Goal: Task Accomplishment & Management: Use online tool/utility

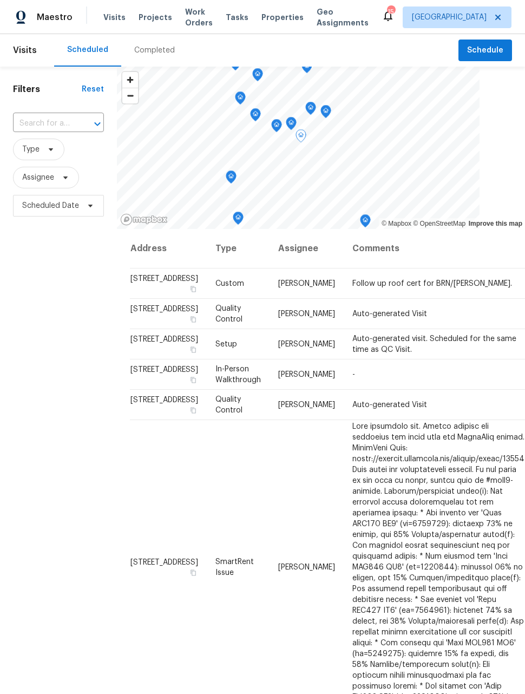
click at [385, 329] on td "Auto-generated Visit" at bounding box center [439, 314] width 190 height 30
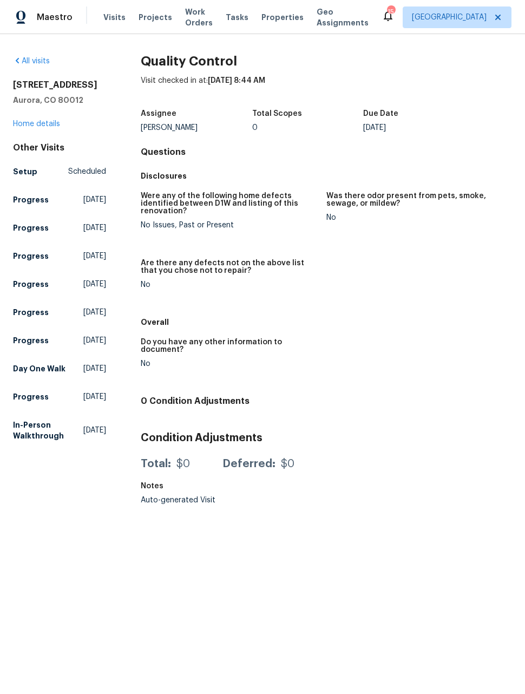
click at [44, 22] on span "Maestro" at bounding box center [55, 17] width 36 height 11
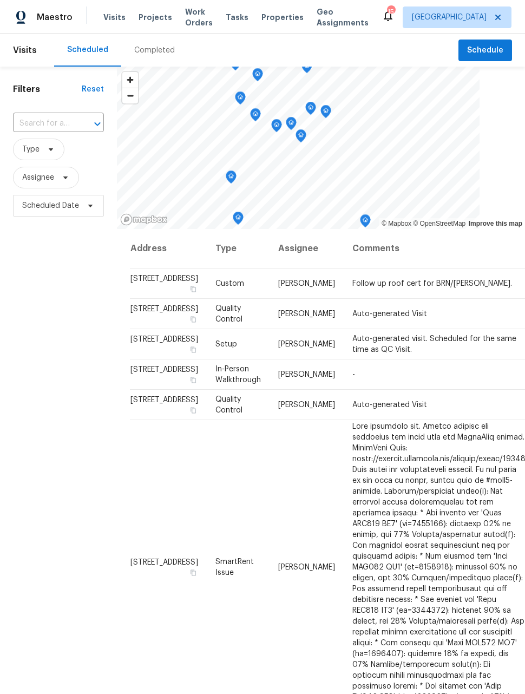
click at [189, 23] on span "Work Orders" at bounding box center [199, 17] width 28 height 22
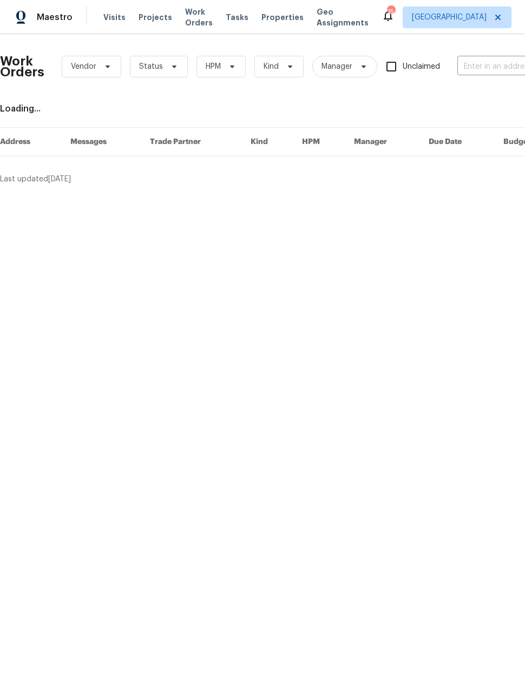
click at [185, 22] on span "Work Orders" at bounding box center [199, 17] width 28 height 22
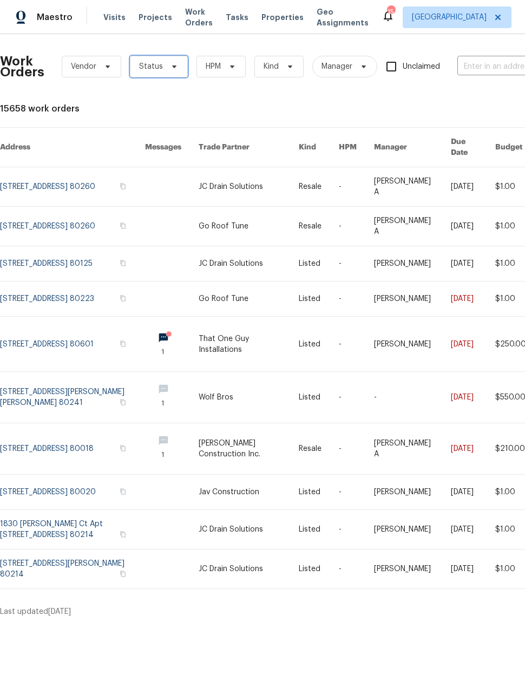
click at [153, 69] on span "Status" at bounding box center [151, 66] width 24 height 11
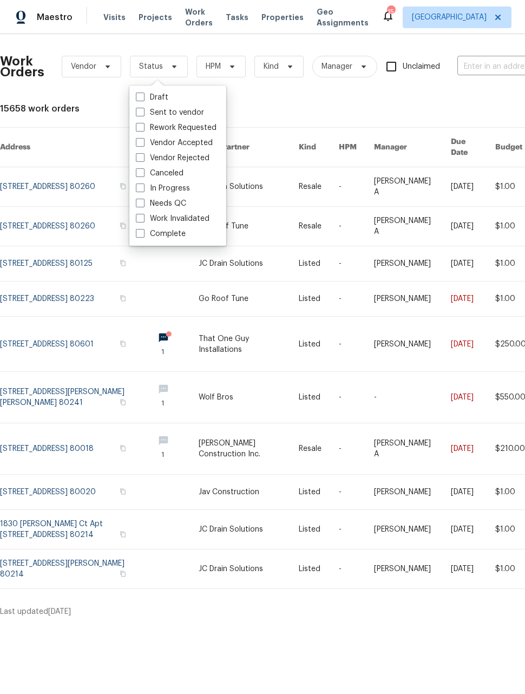
click at [131, 199] on div "Draft Sent to vendor Rework Requested Vendor Accepted Vendor Rejected Canceled …" at bounding box center [177, 166] width 97 height 160
click at [145, 207] on label "Needs QC" at bounding box center [161, 203] width 50 height 11
click at [143, 205] on input "Needs QC" at bounding box center [139, 201] width 7 height 7
checkbox input "true"
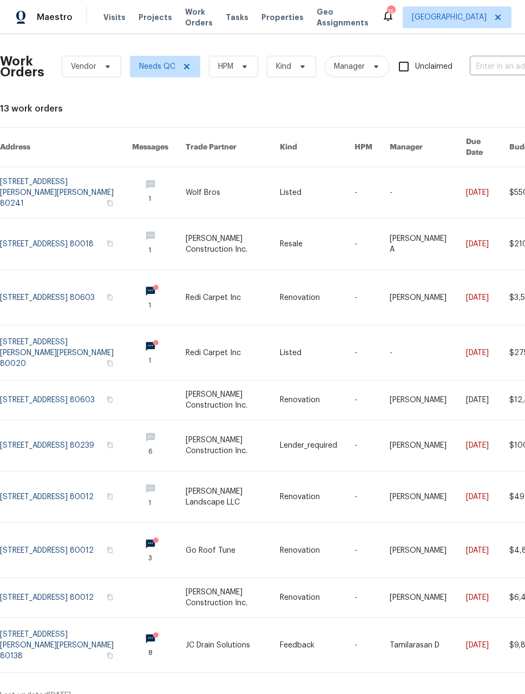
scroll to position [5, 0]
click at [71, 278] on link at bounding box center [66, 297] width 132 height 55
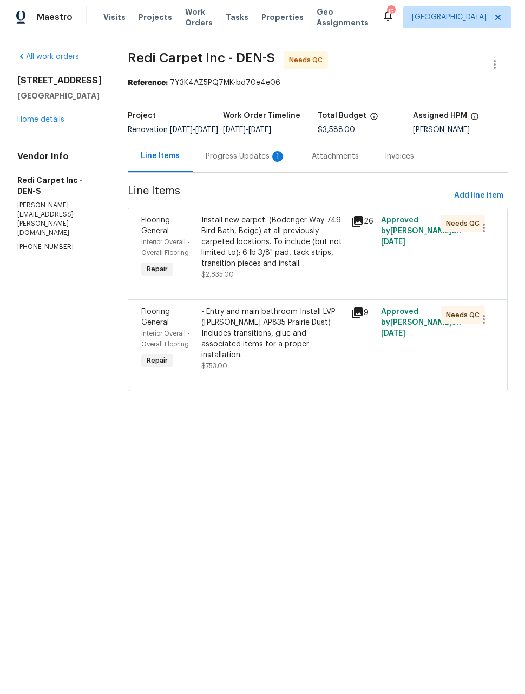
click at [248, 160] on div "Progress Updates 1" at bounding box center [246, 156] width 80 height 11
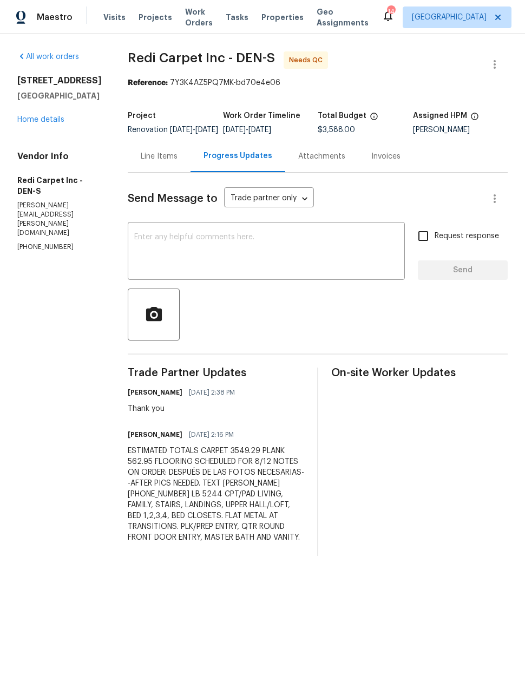
click at [169, 162] on div "Line Items" at bounding box center [159, 156] width 37 height 11
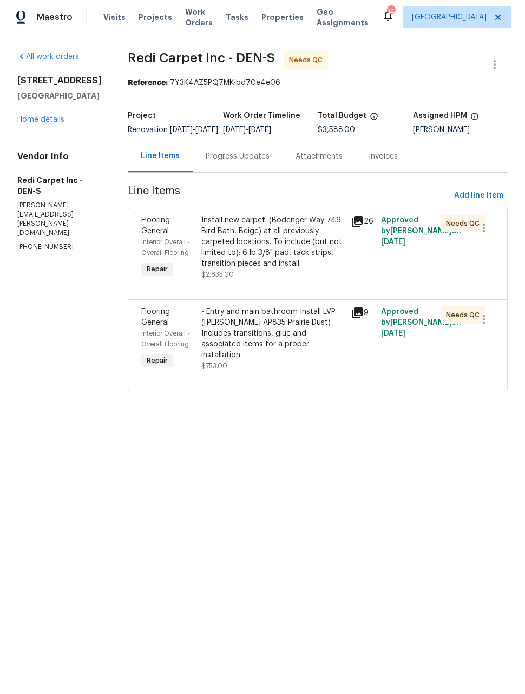
click at [232, 162] on div "Progress Updates" at bounding box center [238, 156] width 64 height 11
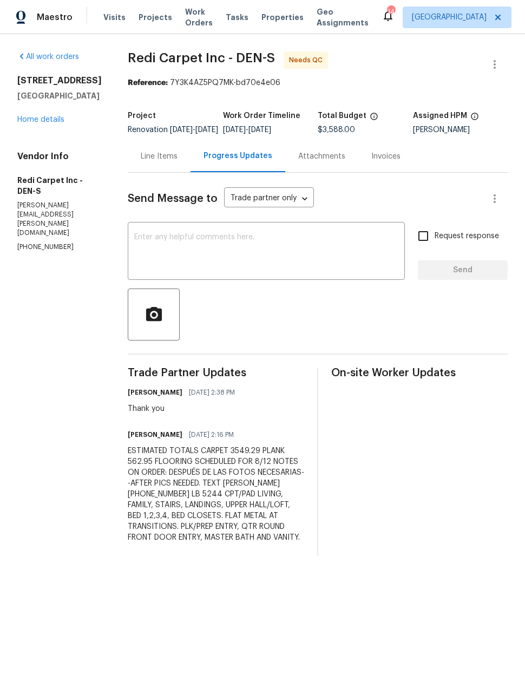
click at [164, 170] on div "Line Items" at bounding box center [159, 156] width 63 height 32
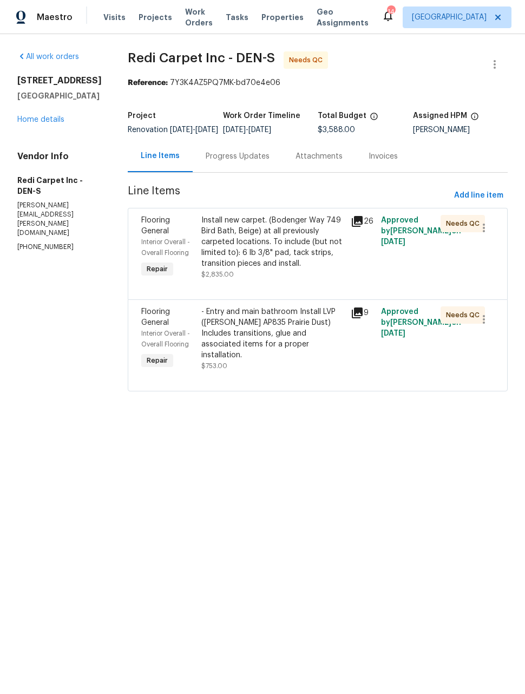
click at [326, 268] on div "Install new carpet. (Bodenger Way 749 Bird Bath, Beige) at all previously carpe…" at bounding box center [273, 242] width 144 height 54
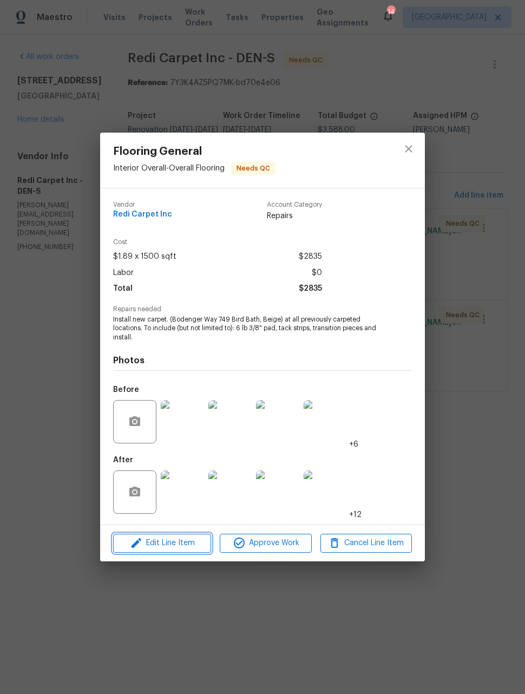
click at [177, 543] on span "Edit Line Item" at bounding box center [162, 544] width 92 height 14
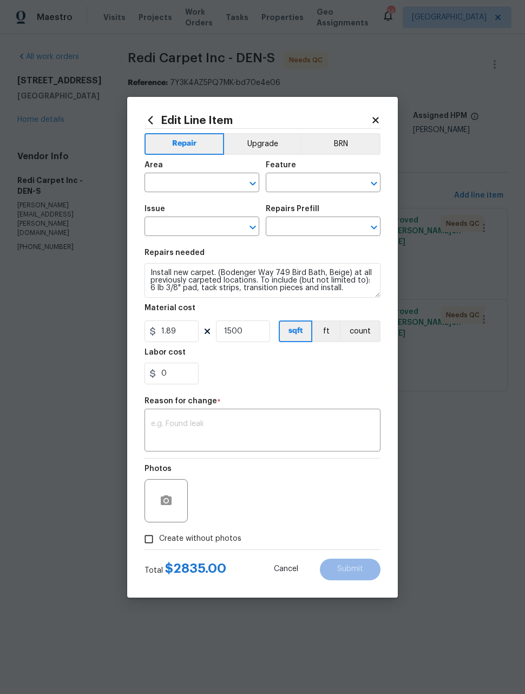
type input "Interior Overall"
type input "Overall Flooring"
type input "Flooring General"
type input "Carpet LVL 1 - Bodenger Way (Beige) $1.45"
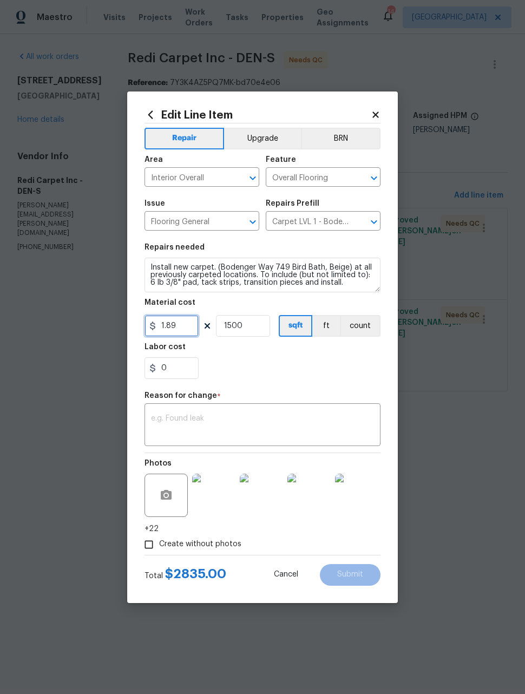
click at [191, 332] on input "1.89" at bounding box center [172, 326] width 54 height 22
type input "3549.29"
click at [269, 325] on input "1500" at bounding box center [243, 326] width 54 height 22
type input "1"
click at [315, 427] on textarea at bounding box center [262, 426] width 223 height 23
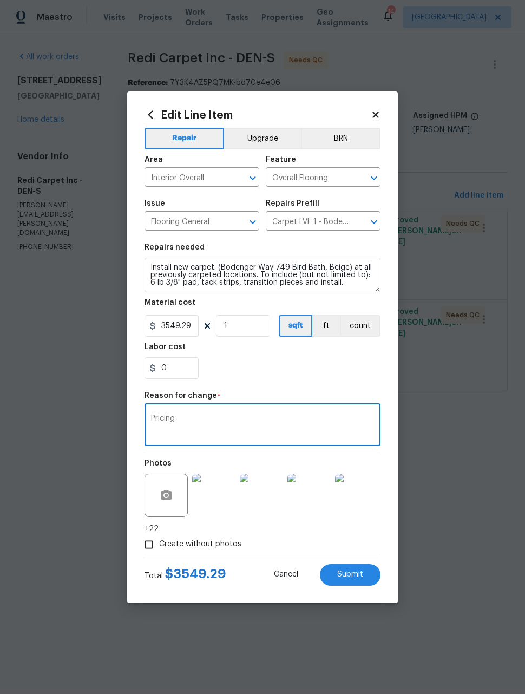
type textarea "Pricing"
click at [318, 376] on div "0" at bounding box center [263, 368] width 236 height 22
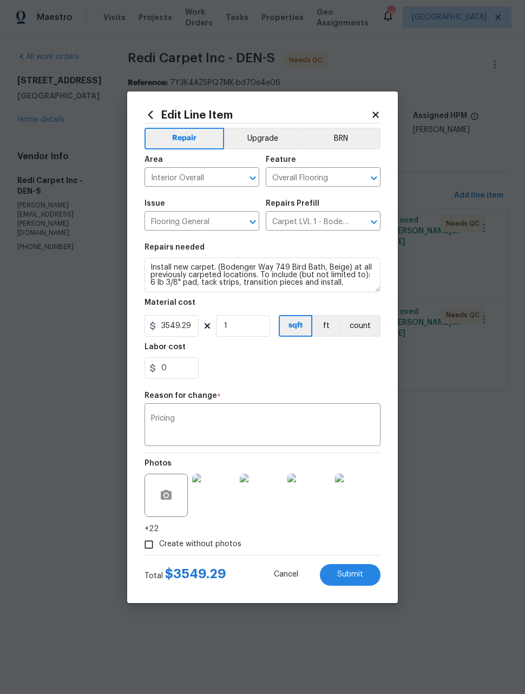
click at [369, 576] on button "Submit" at bounding box center [350, 575] width 61 height 22
type input "1.89"
type input "1500"
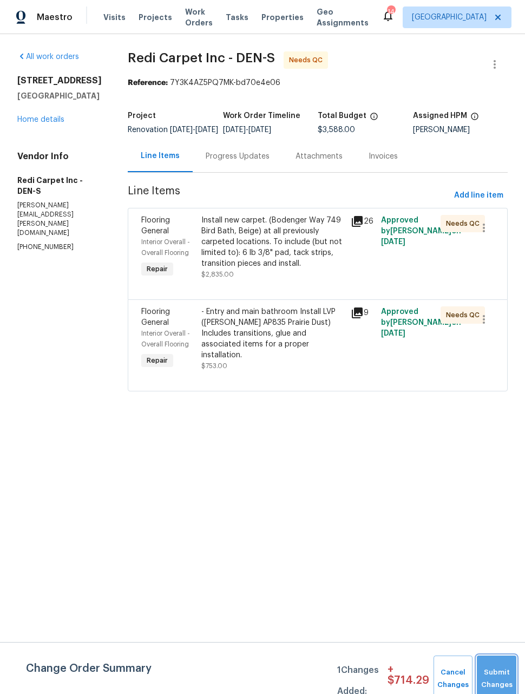
click at [498, 661] on button "Submit Changes" at bounding box center [497, 679] width 40 height 47
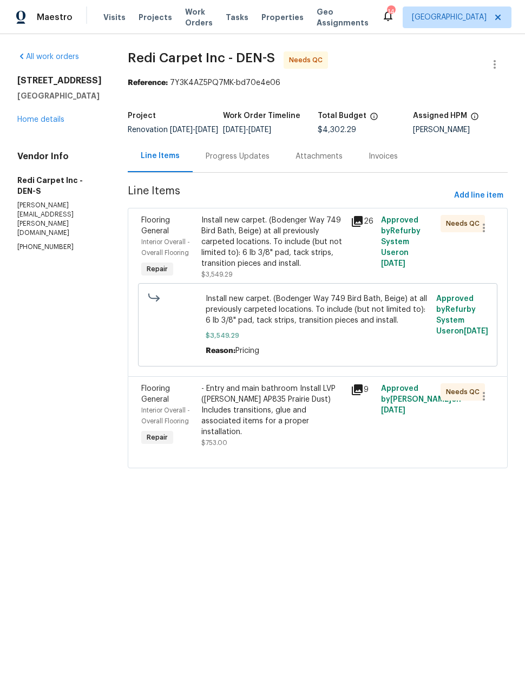
click at [264, 160] on div "Progress Updates" at bounding box center [238, 156] width 64 height 11
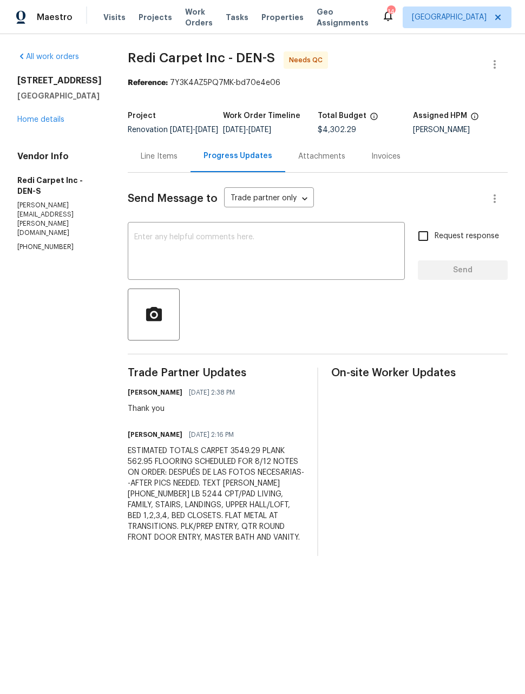
click at [167, 172] on div "Line Items" at bounding box center [159, 156] width 63 height 32
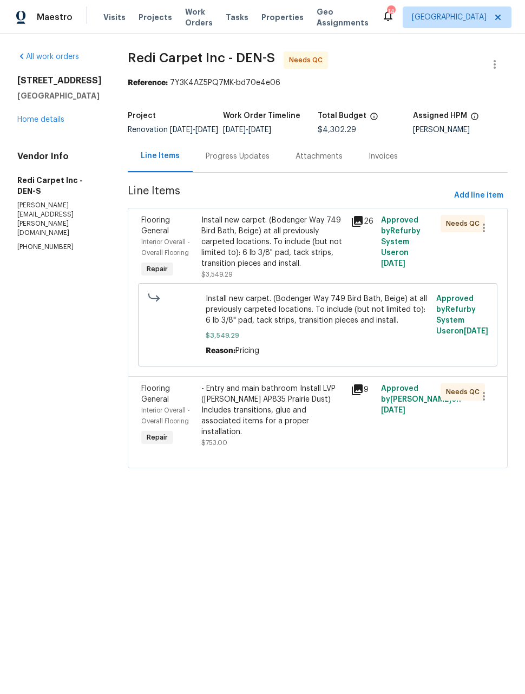
click at [289, 409] on div "- Entry and main bathroom Install LVP (Knighton AP835 Prairie Dust) Includes tr…" at bounding box center [273, 410] width 144 height 54
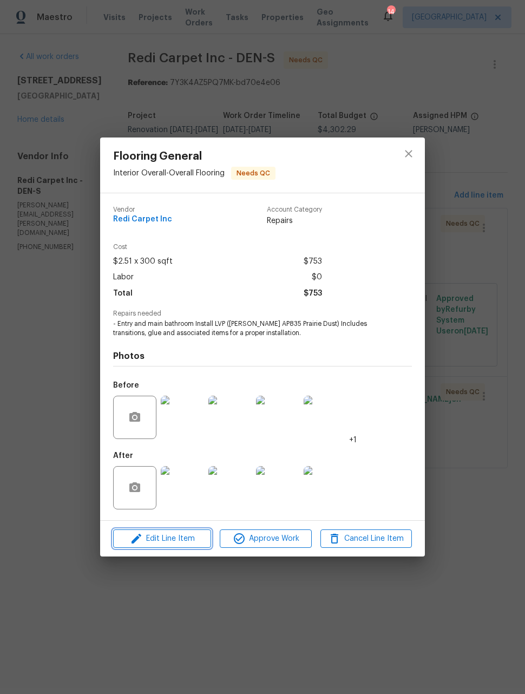
click at [183, 536] on span "Edit Line Item" at bounding box center [162, 539] width 92 height 14
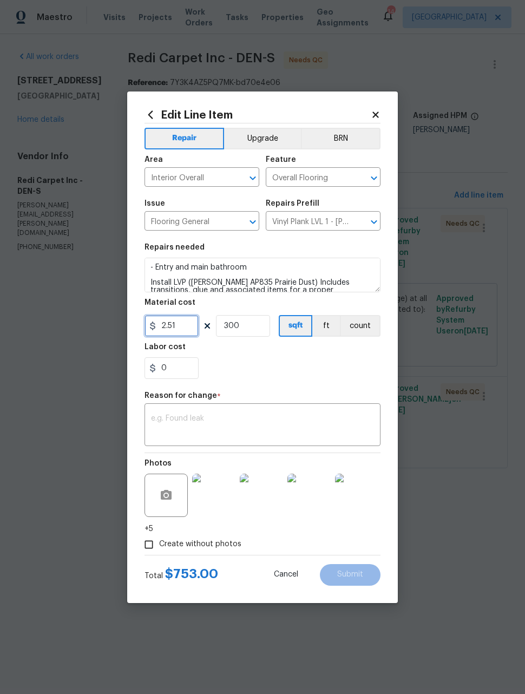
click at [191, 326] on input "2.51" at bounding box center [172, 326] width 54 height 22
type input "562.95"
click at [257, 334] on input "300" at bounding box center [243, 326] width 54 height 22
type input "1"
click at [255, 411] on div "x ​" at bounding box center [263, 426] width 236 height 40
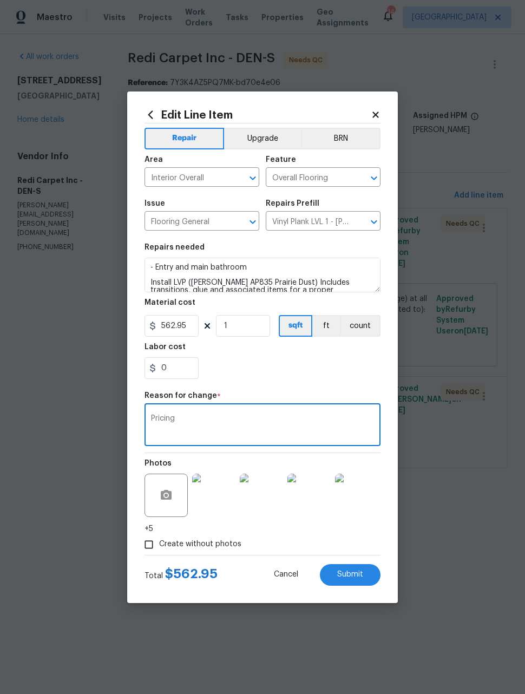
type textarea "Pricing"
click at [316, 371] on div "0" at bounding box center [263, 368] width 236 height 22
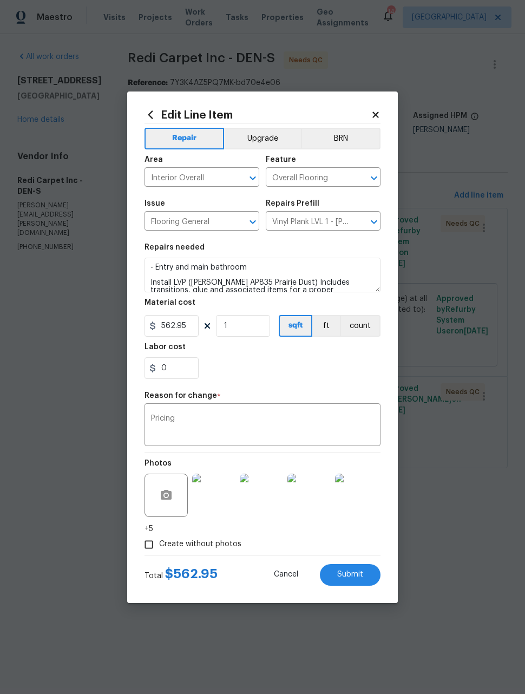
click at [367, 576] on button "Submit" at bounding box center [350, 575] width 61 height 22
type input "300"
type input "2.51"
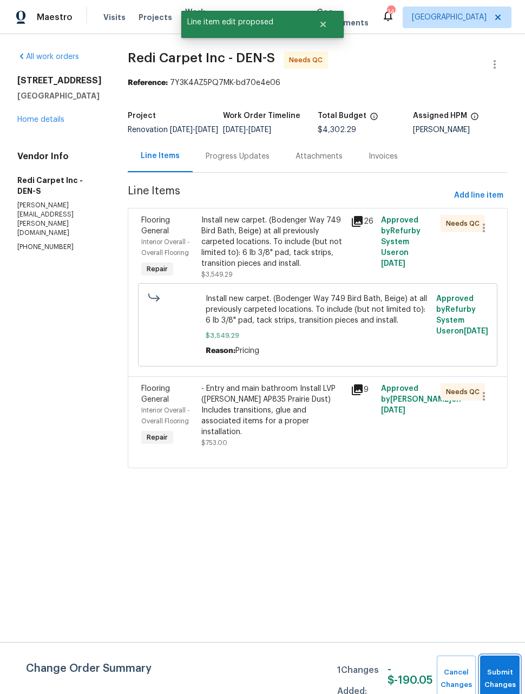
click at [507, 671] on button "Submit Changes" at bounding box center [500, 679] width 40 height 47
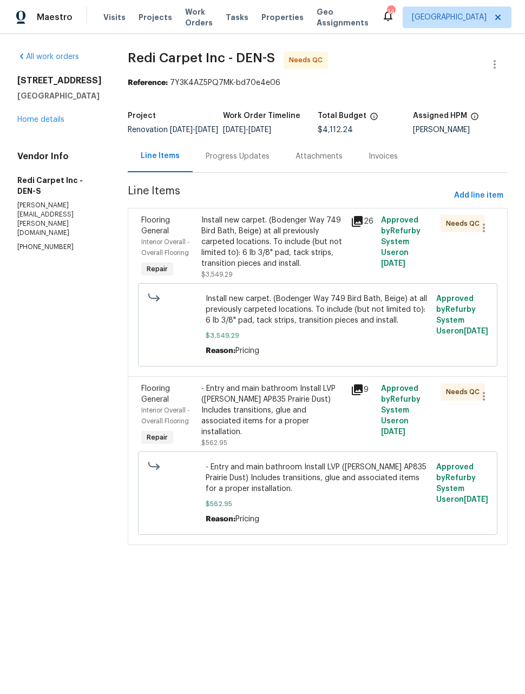
click at [191, 22] on span "Work Orders" at bounding box center [199, 17] width 28 height 22
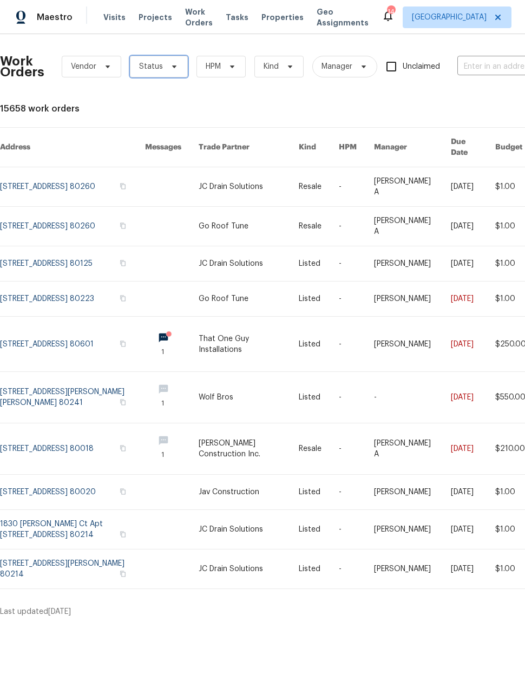
click at [154, 74] on span "Status" at bounding box center [159, 67] width 58 height 22
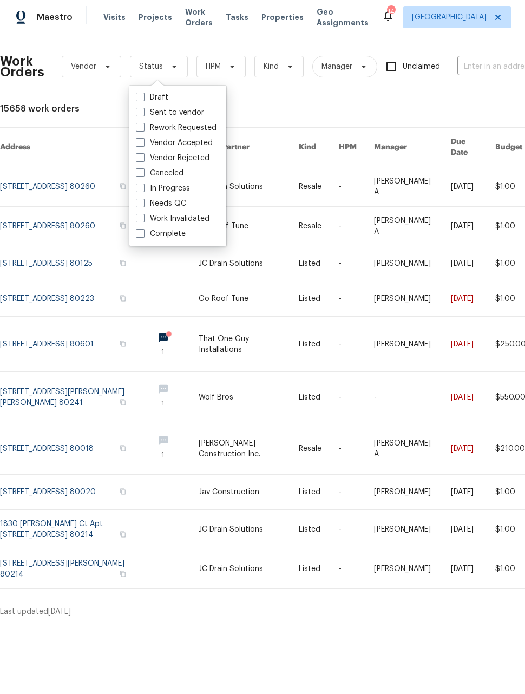
click at [139, 203] on span at bounding box center [140, 203] width 9 height 9
click at [139, 203] on input "Needs QC" at bounding box center [139, 201] width 7 height 7
checkbox input "true"
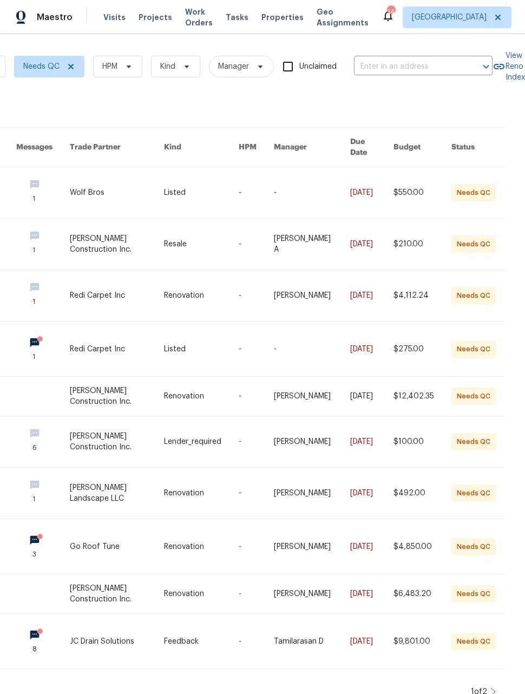
scroll to position [0, 118]
click at [267, 384] on td "[PERSON_NAME]" at bounding box center [303, 397] width 76 height 40
click at [201, 384] on link at bounding box center [201, 396] width 75 height 39
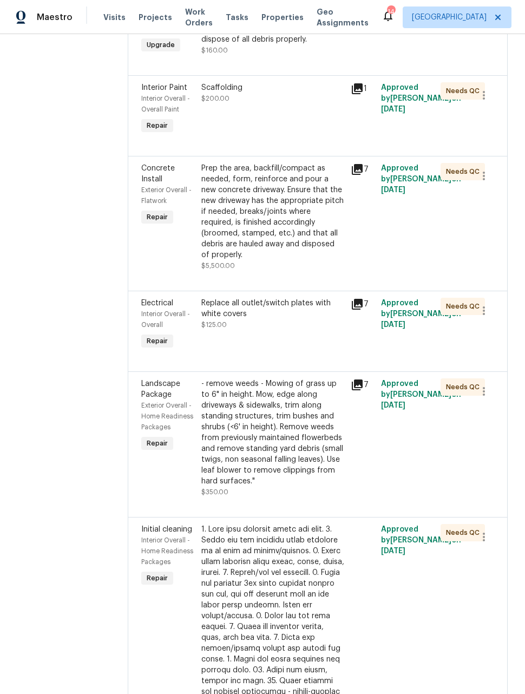
scroll to position [628, 0]
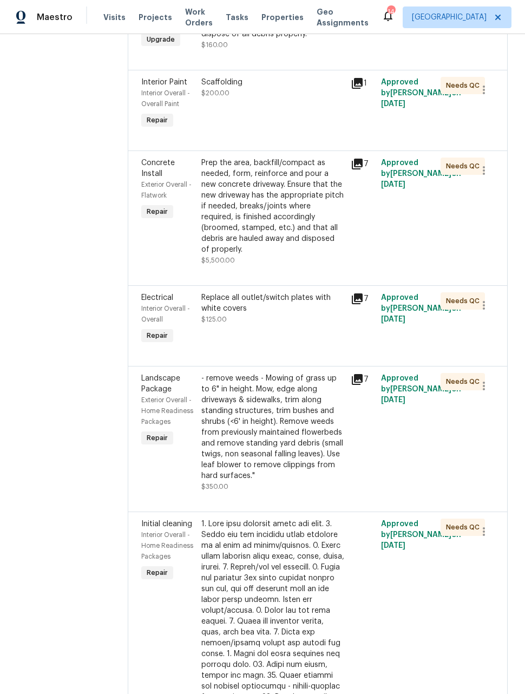
click at [220, 223] on div "Prep the area, backfill/compact as needed, form, reinforce and pour a new concr…" at bounding box center [273, 206] width 144 height 97
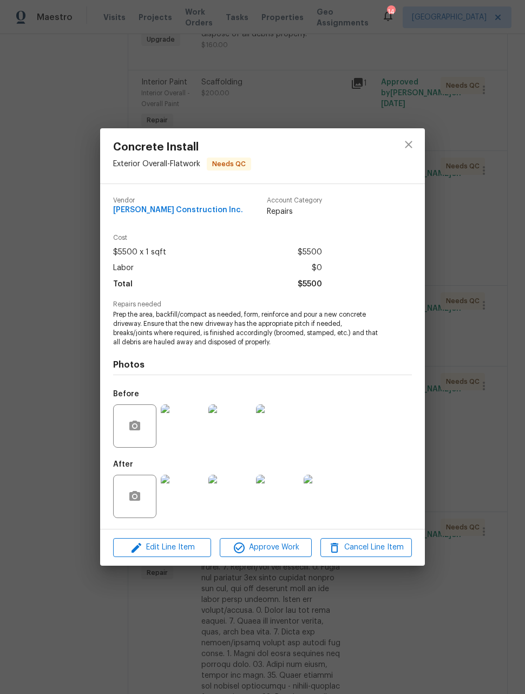
click at [167, 544] on span "Edit Line Item" at bounding box center [162, 548] width 92 height 14
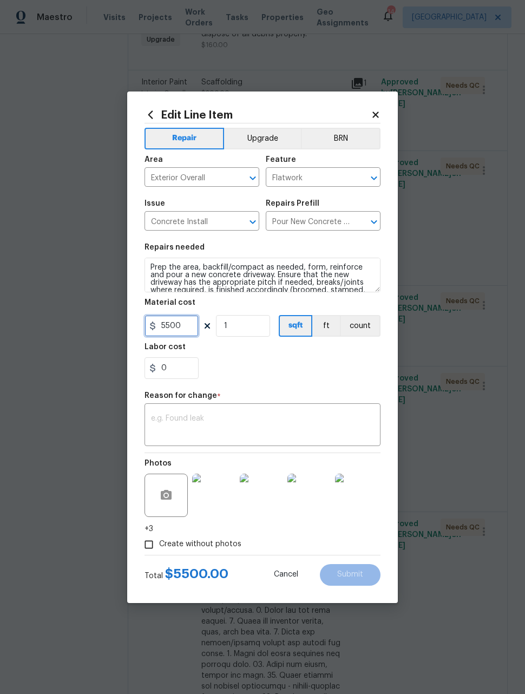
click at [194, 330] on input "5500" at bounding box center [172, 326] width 54 height 22
type input "6875"
click at [303, 432] on textarea at bounding box center [262, 426] width 223 height 23
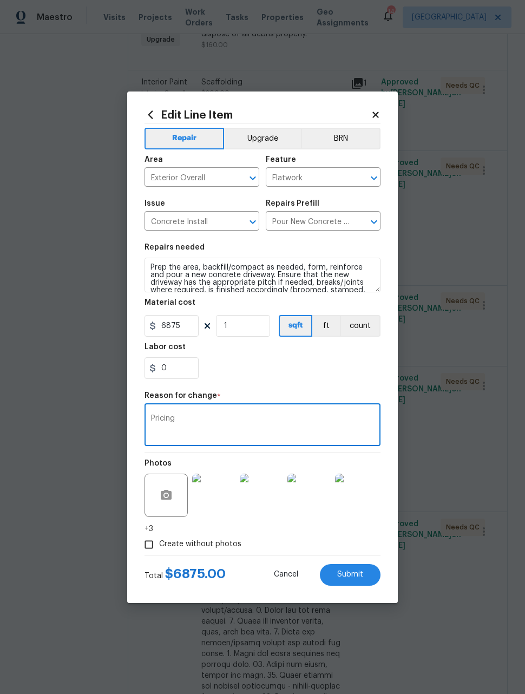
type textarea "Pricing"
click at [304, 377] on div "0" at bounding box center [263, 368] width 236 height 22
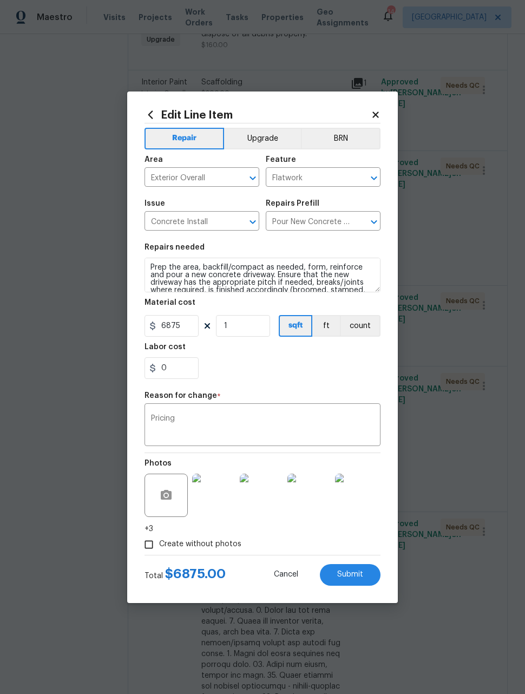
click at [360, 576] on span "Submit" at bounding box center [350, 575] width 26 height 8
type input "5500"
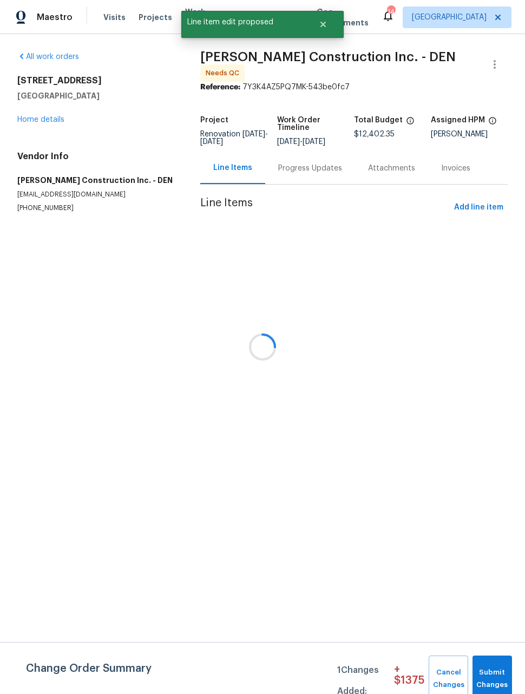
scroll to position [0, 0]
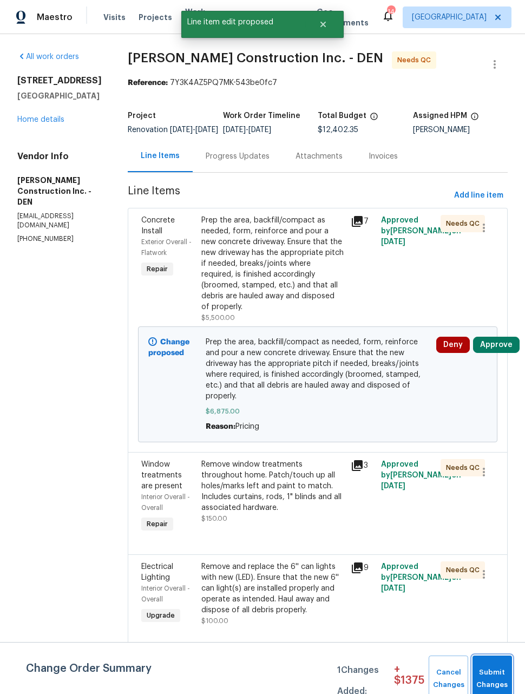
click at [493, 672] on span "Submit Changes" at bounding box center [492, 679] width 29 height 25
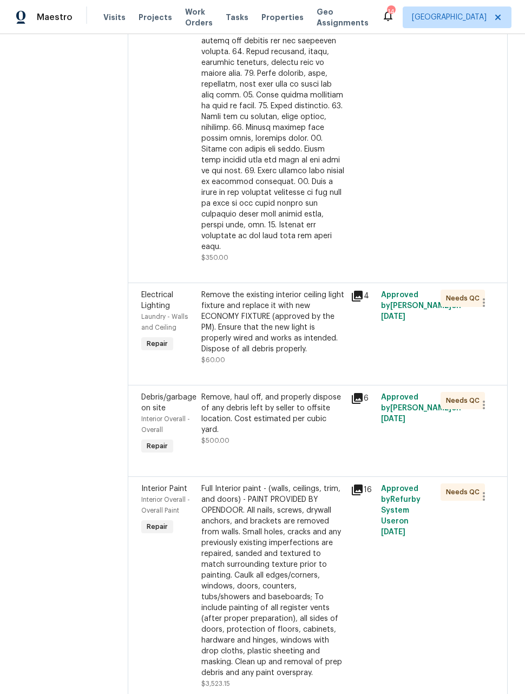
scroll to position [1398, 0]
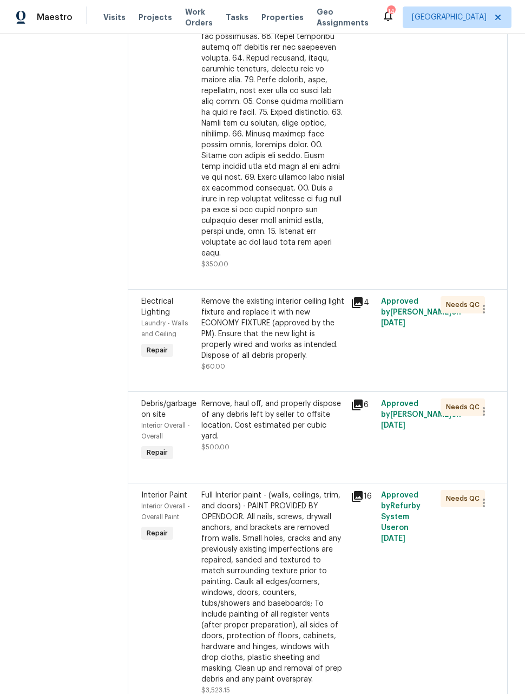
click at [331, 361] on div "Remove the existing interior ceiling light fixture and replace it with new ECON…" at bounding box center [273, 328] width 144 height 65
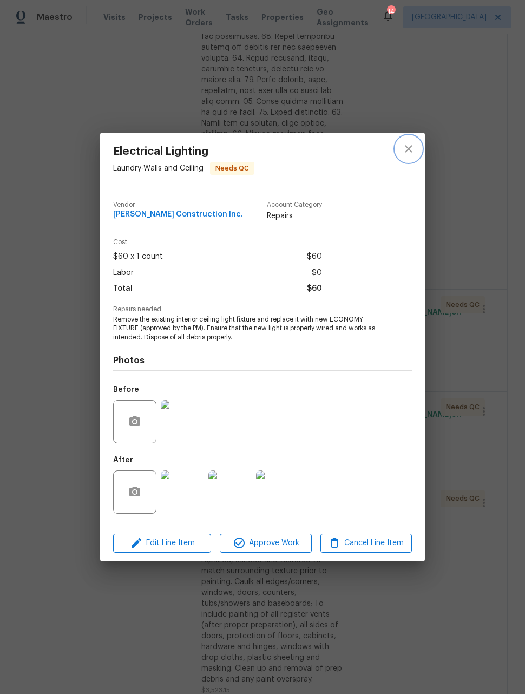
click at [414, 153] on icon "close" at bounding box center [408, 148] width 13 height 13
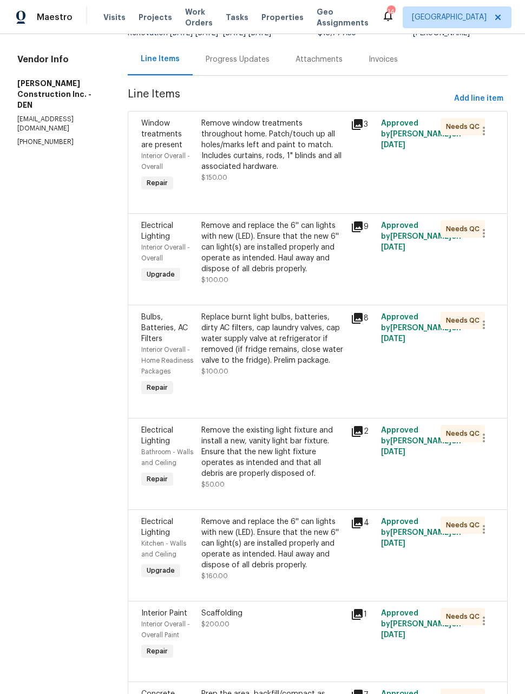
scroll to position [108, 0]
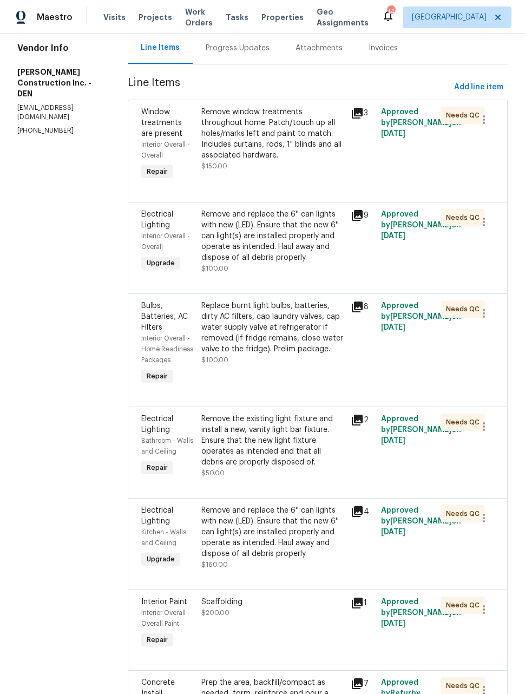
click at [323, 246] on div "Remove and replace the 6'' can lights with new (LED). Ensure that the new 6'' c…" at bounding box center [273, 236] width 144 height 54
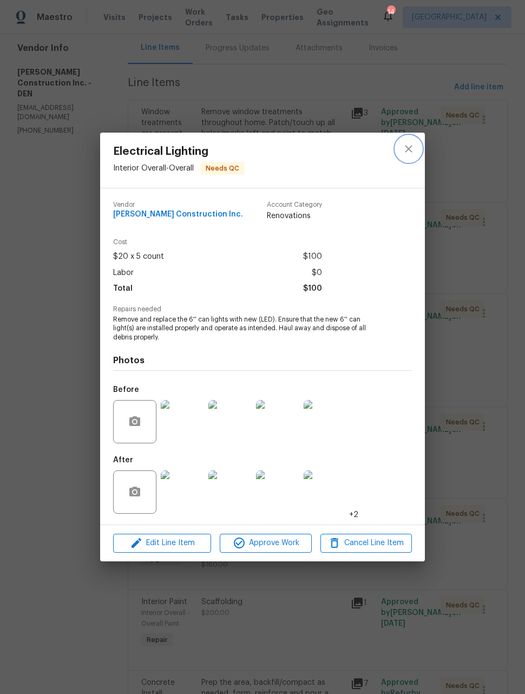
click at [416, 145] on button "close" at bounding box center [409, 149] width 26 height 26
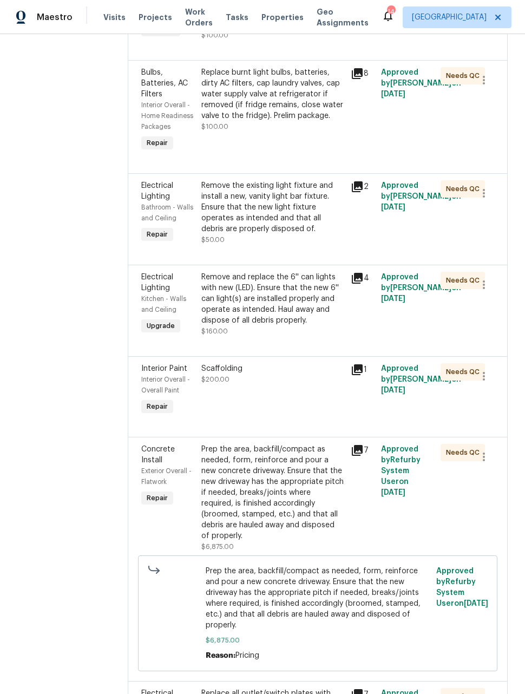
scroll to position [340, 0]
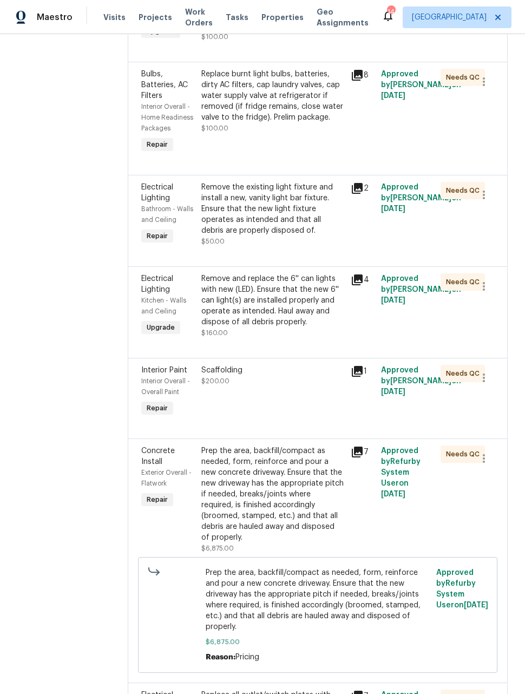
click at [326, 323] on div "Remove and replace the 6'' can lights with new (LED). Ensure that the new 6'' c…" at bounding box center [273, 300] width 144 height 54
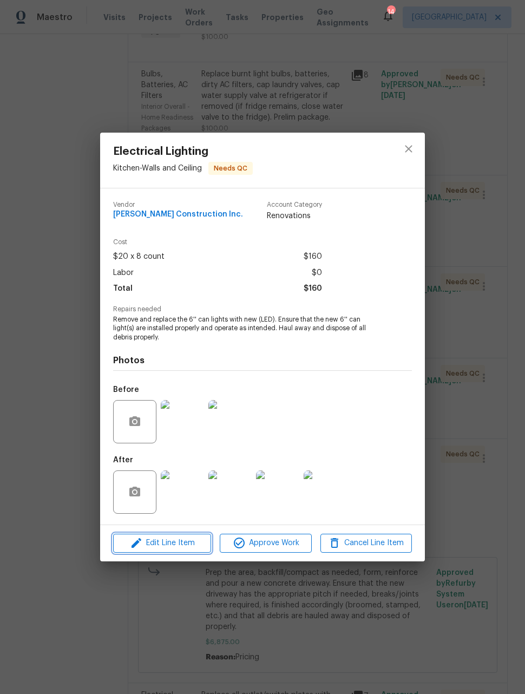
click at [175, 543] on span "Edit Line Item" at bounding box center [162, 544] width 92 height 14
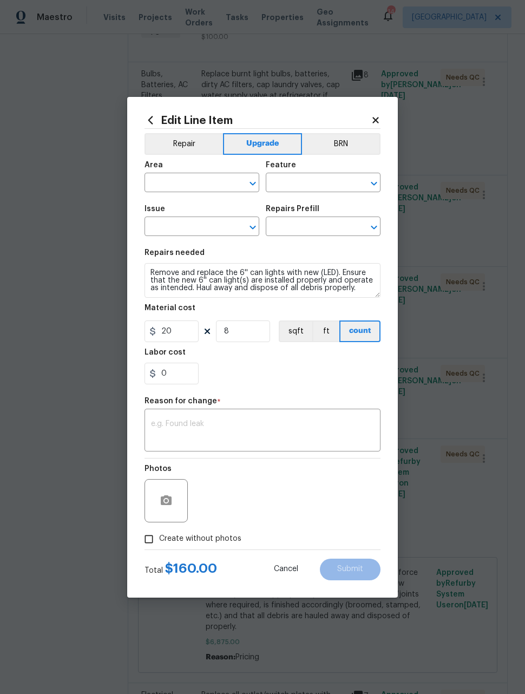
type input "Kitchen"
type input "Walls and Ceiling"
type input "Electrical Lighting"
type input "Remove & Replace 6'' Can Light $44.32"
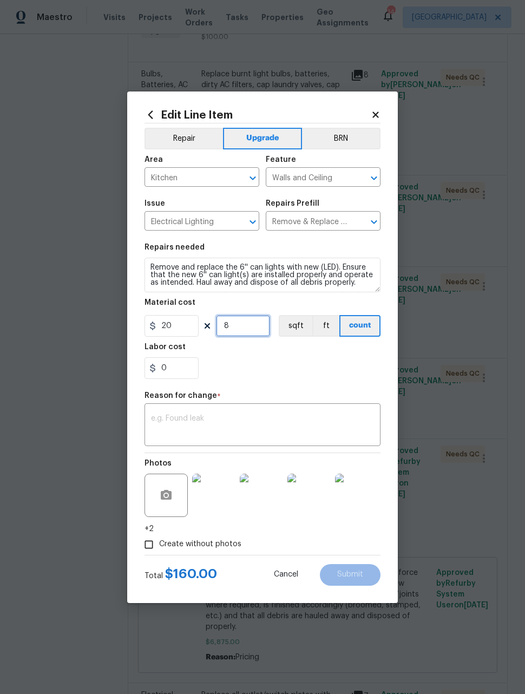
click at [257, 330] on input "8" at bounding box center [243, 326] width 54 height 22
type input "9"
click at [331, 369] on div "0" at bounding box center [263, 368] width 236 height 22
click at [342, 425] on textarea at bounding box center [262, 426] width 223 height 23
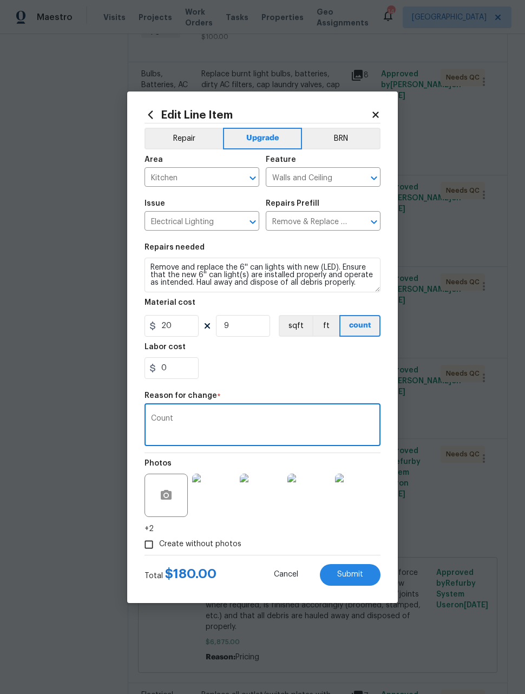
type textarea "Count"
click at [335, 372] on div "0" at bounding box center [263, 368] width 236 height 22
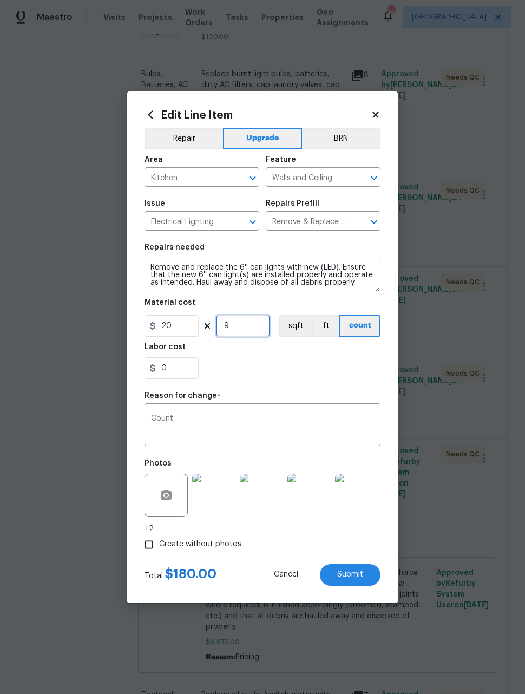
click at [250, 328] on input "9" at bounding box center [243, 326] width 54 height 22
click at [333, 370] on div "0" at bounding box center [263, 368] width 236 height 22
click at [356, 576] on span "Submit" at bounding box center [350, 575] width 26 height 8
type input "8"
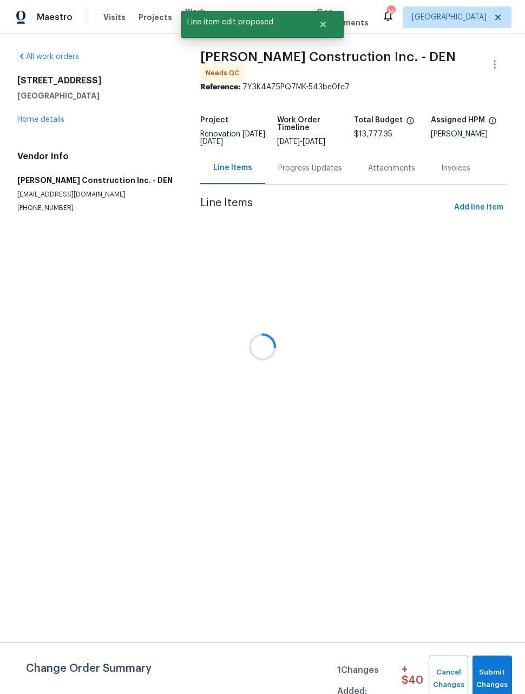
scroll to position [0, 0]
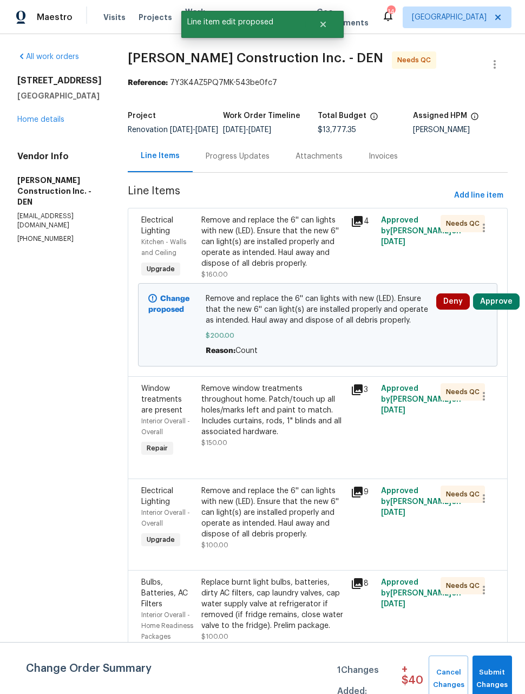
click at [498, 673] on span "Submit Changes" at bounding box center [492, 679] width 29 height 25
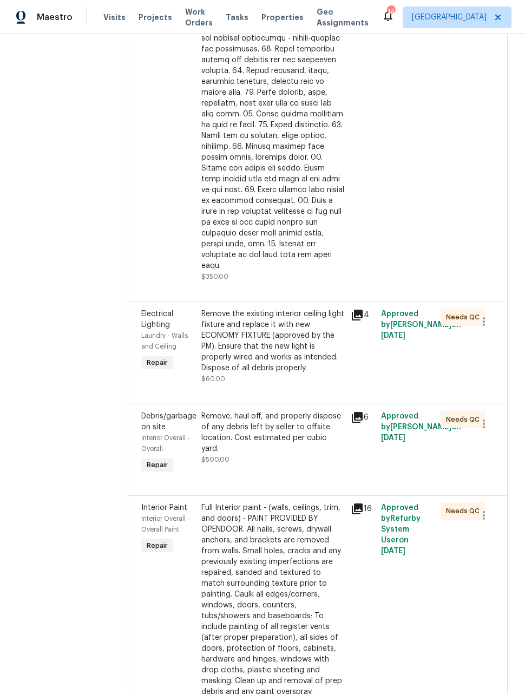
scroll to position [1466, 0]
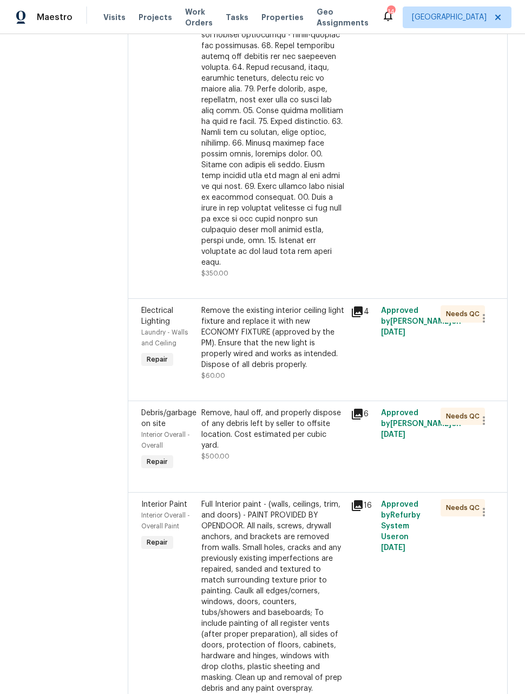
click at [314, 370] on div "Remove the existing interior ceiling light fixture and replace it with new ECON…" at bounding box center [273, 337] width 144 height 65
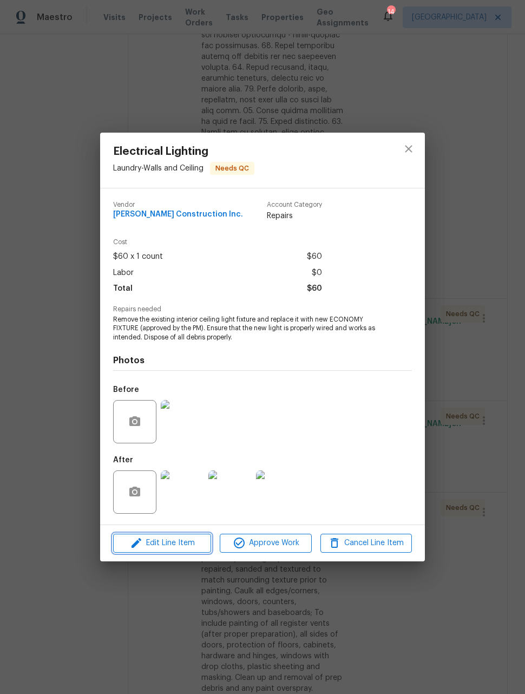
click at [163, 538] on span "Edit Line Item" at bounding box center [162, 544] width 92 height 14
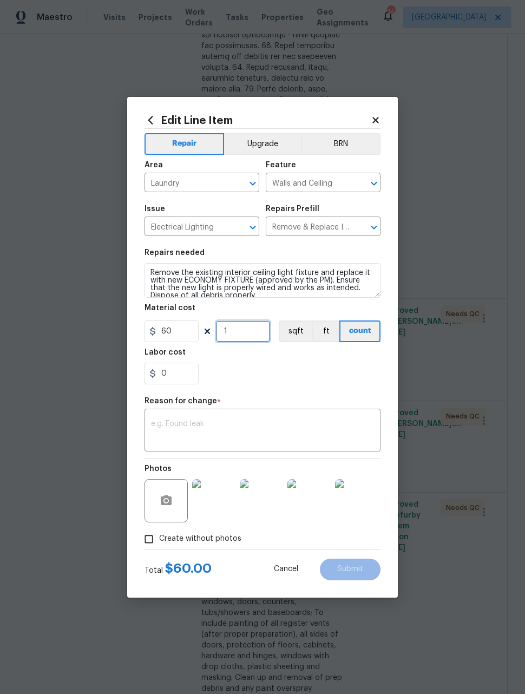
click at [253, 337] on input "1" at bounding box center [243, 332] width 54 height 22
type input "3"
click at [306, 431] on textarea at bounding box center [262, 431] width 223 height 23
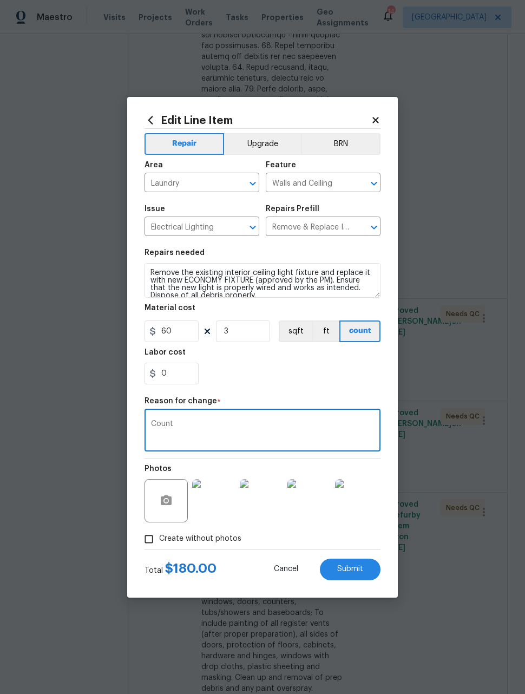
type textarea "Count"
click at [319, 384] on div "0" at bounding box center [263, 374] width 236 height 22
click at [359, 567] on span "Submit" at bounding box center [350, 569] width 26 height 8
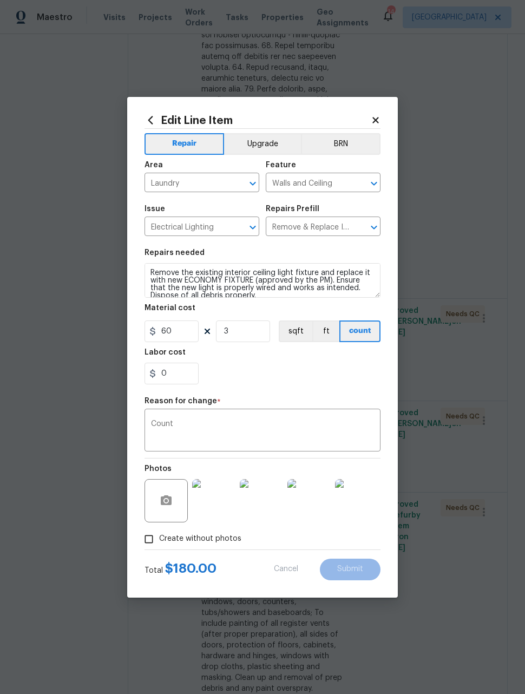
type input "1"
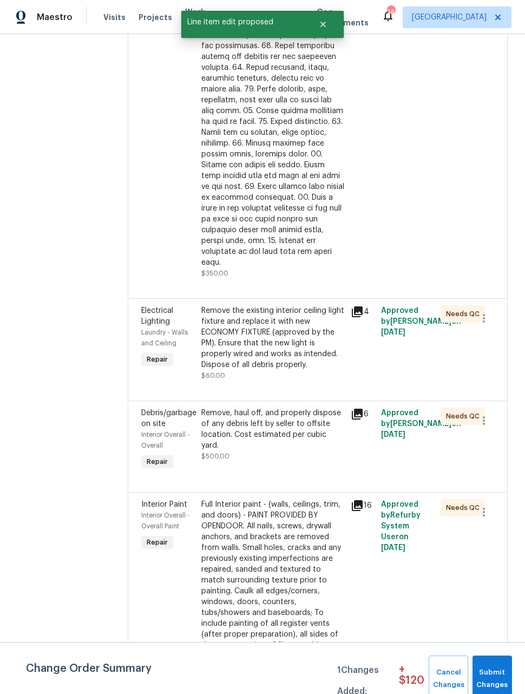
scroll to position [0, 0]
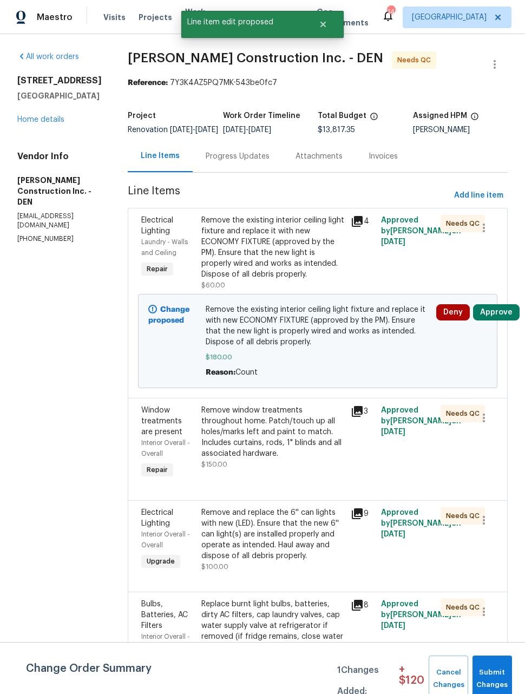
click at [491, 674] on span "Submit Changes" at bounding box center [492, 679] width 29 height 25
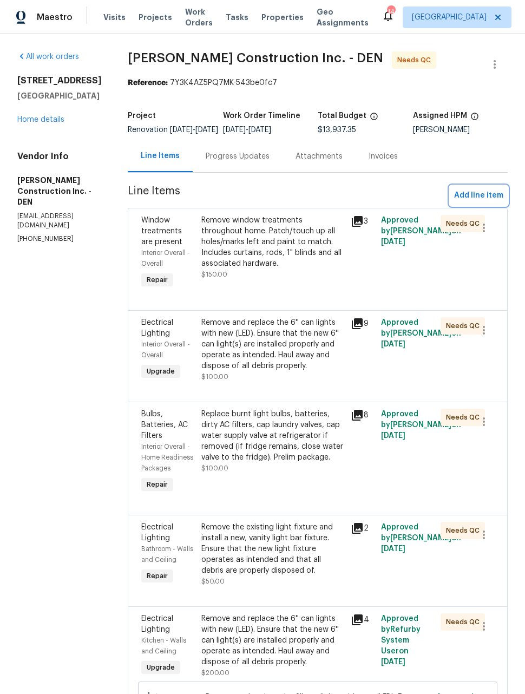
click at [496, 199] on span "Add line item" at bounding box center [478, 196] width 49 height 14
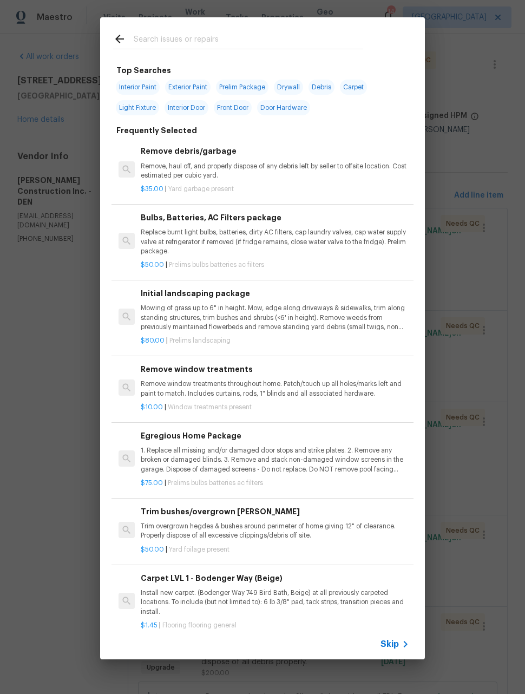
click at [363, 39] on input "text" at bounding box center [249, 40] width 230 height 16
type input "Bath"
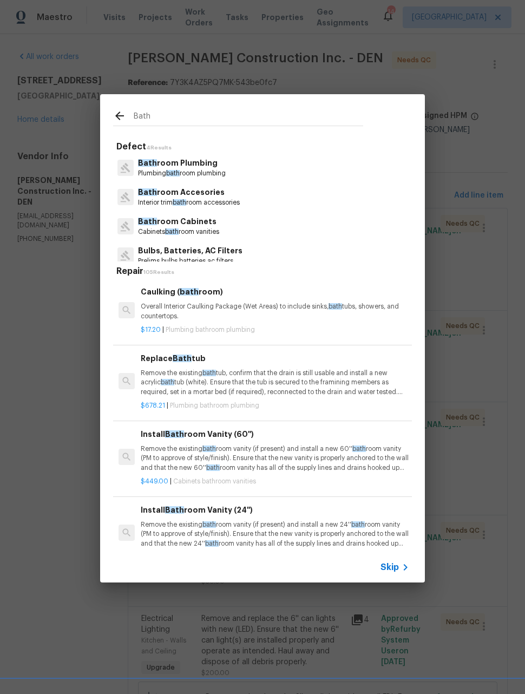
click at [216, 227] on p "Cabinets bath room vanities" at bounding box center [178, 231] width 81 height 9
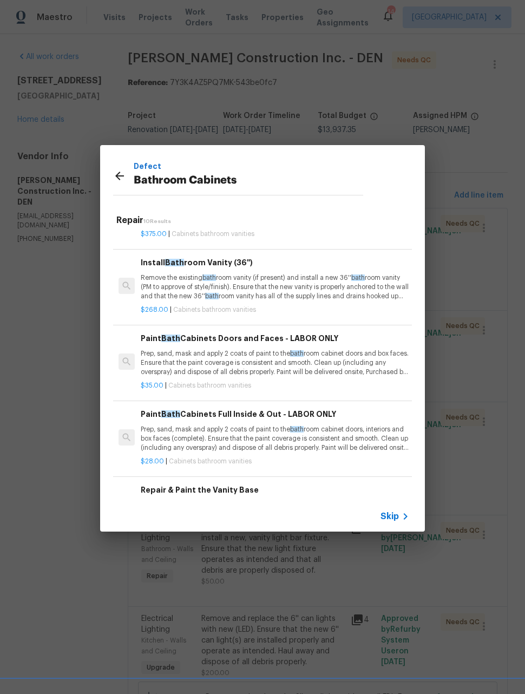
scroll to position [206, 0]
click at [364, 355] on p "Prep, sand, mask and apply 2 coats of paint to the bath room cabinet doors and …" at bounding box center [275, 363] width 269 height 28
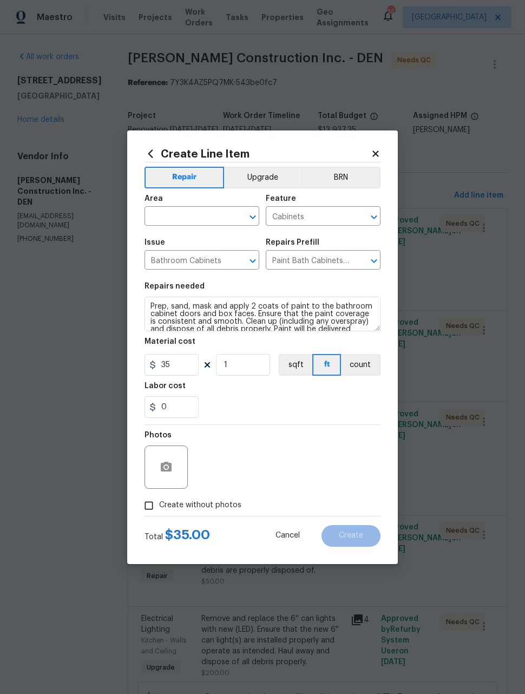
click at [370, 356] on button "count" at bounding box center [361, 365] width 40 height 22
click at [184, 370] on input "35" at bounding box center [172, 365] width 54 height 22
type input "450"
click at [328, 448] on div "Photos" at bounding box center [263, 460] width 236 height 70
click at [163, 466] on icon "button" at bounding box center [166, 467] width 11 height 10
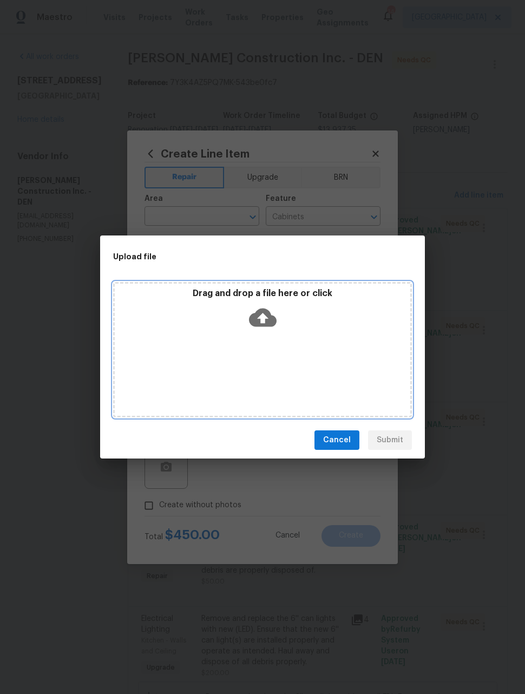
click at [355, 361] on div "Drag and drop a file here or click" at bounding box center [262, 349] width 299 height 135
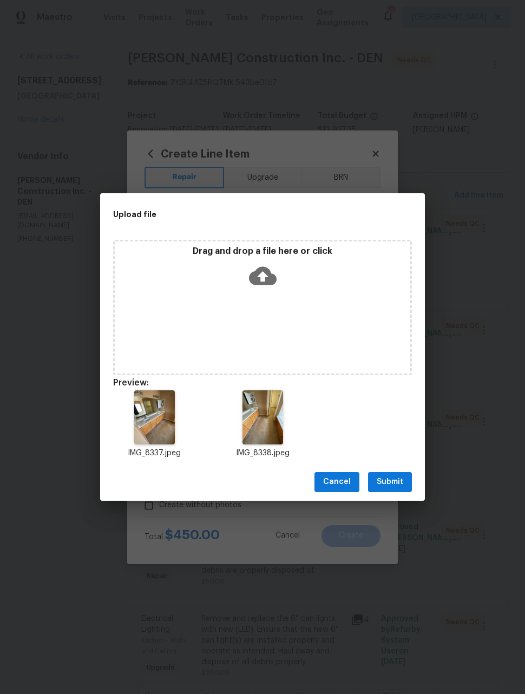
click at [402, 481] on span "Submit" at bounding box center [390, 482] width 27 height 14
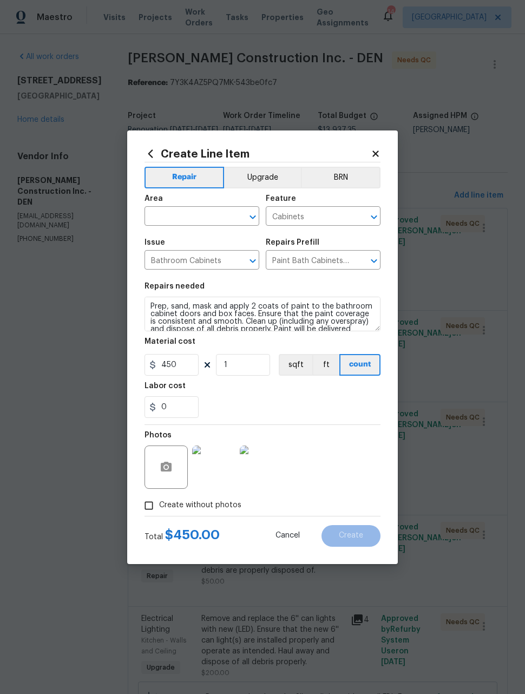
click at [224, 212] on input "text" at bounding box center [187, 217] width 84 height 17
click at [210, 258] on li "Main Bathroom" at bounding box center [202, 259] width 115 height 18
type input "Main Bathroom"
click at [345, 401] on div "0" at bounding box center [263, 407] width 236 height 22
click at [362, 538] on span "Create" at bounding box center [351, 536] width 24 height 8
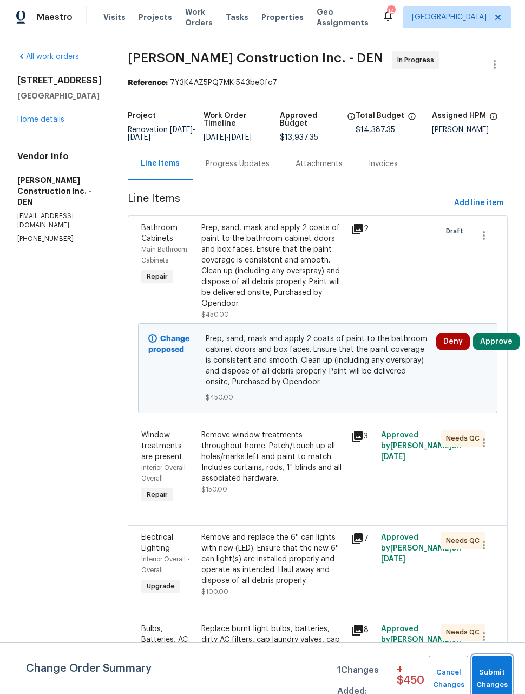
click at [502, 674] on span "Submit Changes" at bounding box center [492, 679] width 29 height 25
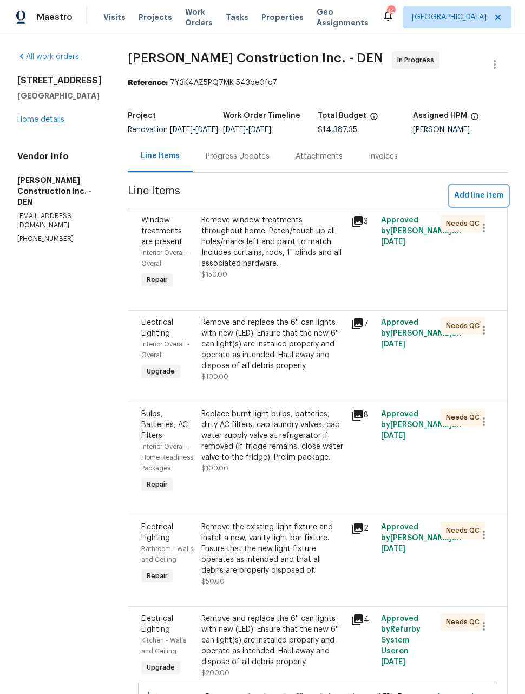
click at [490, 203] on span "Add line item" at bounding box center [478, 196] width 49 height 14
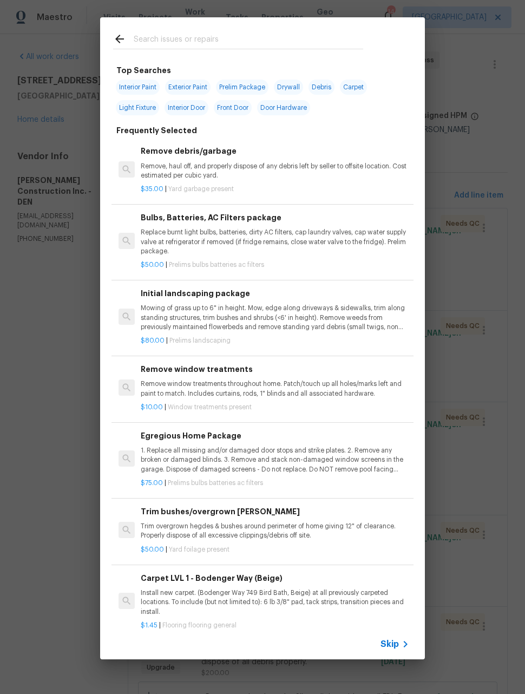
click at [288, 37] on input "text" at bounding box center [249, 40] width 230 height 16
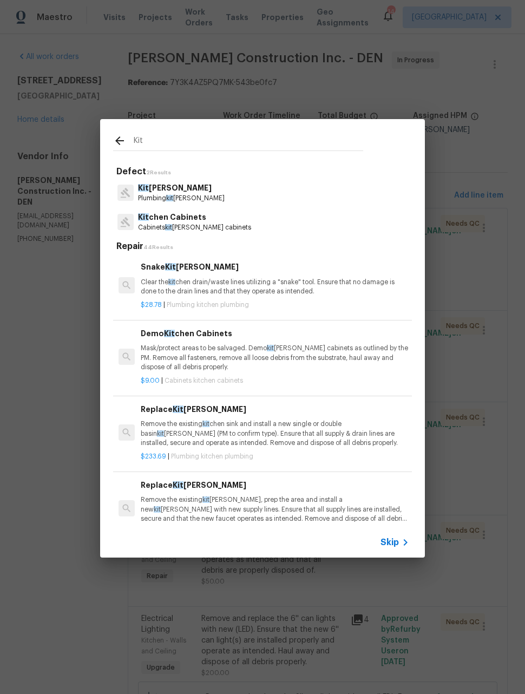
type input "Kit"
click at [234, 188] on div "Kit chen Plumbing Plumbing kit chen plumbing" at bounding box center [262, 192] width 299 height 29
click at [219, 191] on p "Kit chen Plumbing" at bounding box center [181, 187] width 87 height 11
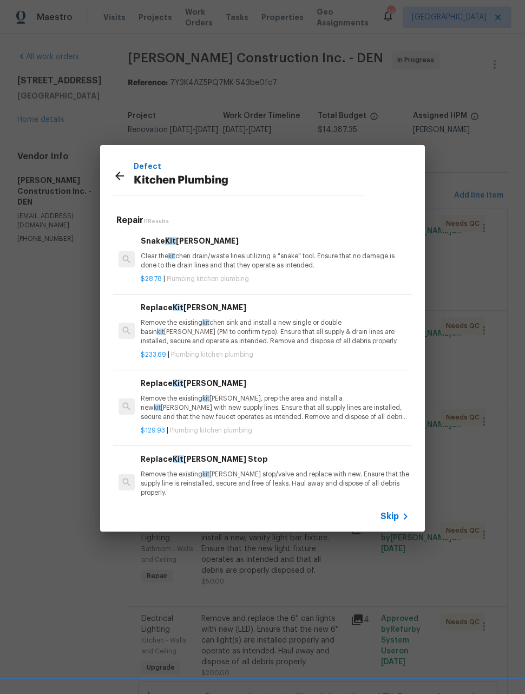
click at [292, 396] on p "Remove the existing kit chen faucet, prep the area and install a new kit chen f…" at bounding box center [275, 408] width 269 height 28
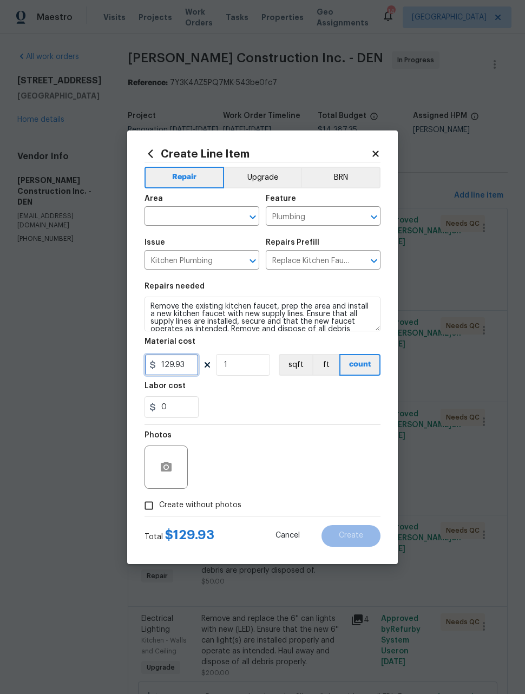
click at [193, 364] on input "129.93" at bounding box center [172, 365] width 54 height 22
type input "150"
click at [331, 449] on div "Photos" at bounding box center [263, 460] width 236 height 70
click at [156, 465] on button "button" at bounding box center [166, 467] width 26 height 26
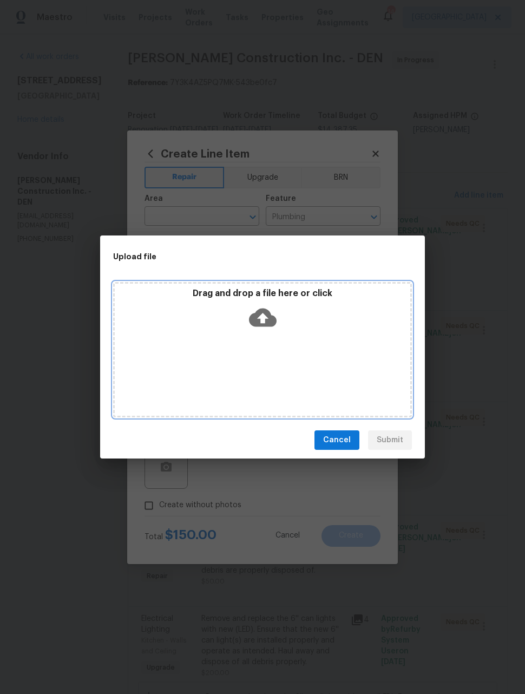
click at [364, 382] on div "Drag and drop a file here or click" at bounding box center [262, 349] width 299 height 135
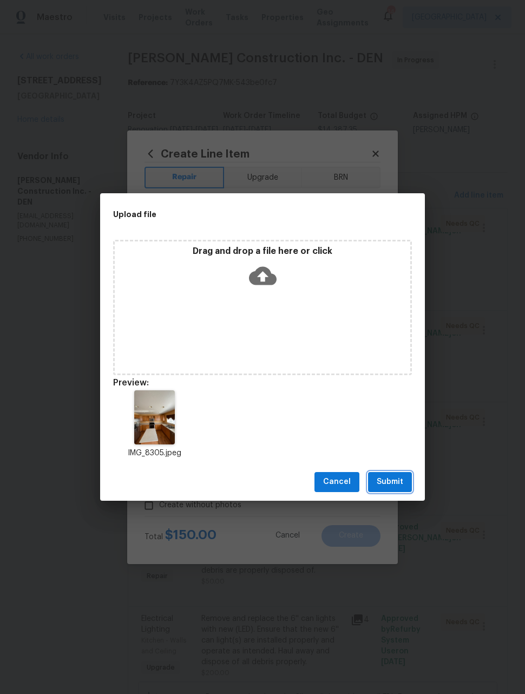
click at [397, 481] on span "Submit" at bounding box center [390, 482] width 27 height 14
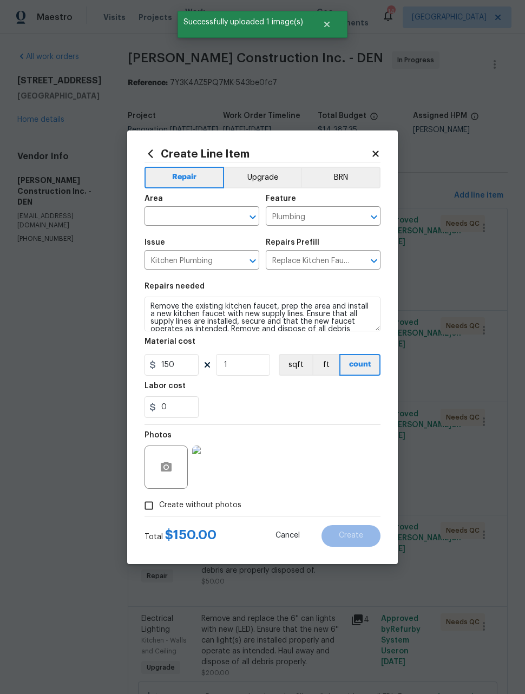
click at [226, 199] on div "Area" at bounding box center [202, 202] width 115 height 14
click at [216, 210] on input "text" at bounding box center [187, 217] width 84 height 17
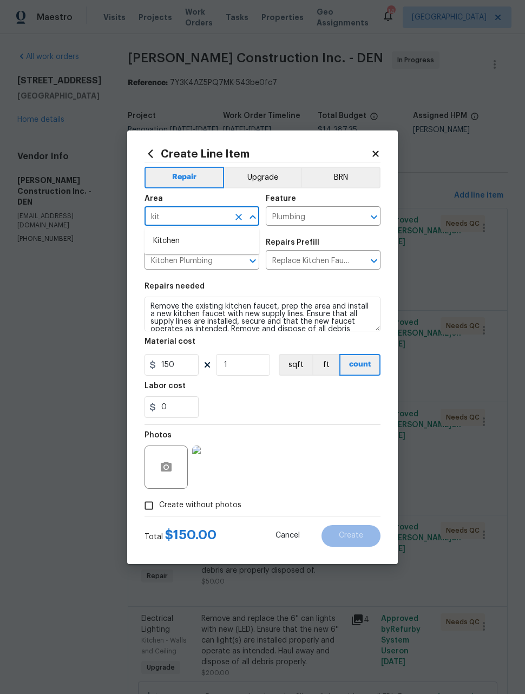
click at [190, 237] on li "Kitchen" at bounding box center [202, 241] width 115 height 18
type input "Kitchen"
click at [348, 442] on div "Photos" at bounding box center [263, 460] width 236 height 70
click at [359, 537] on span "Create" at bounding box center [351, 536] width 24 height 8
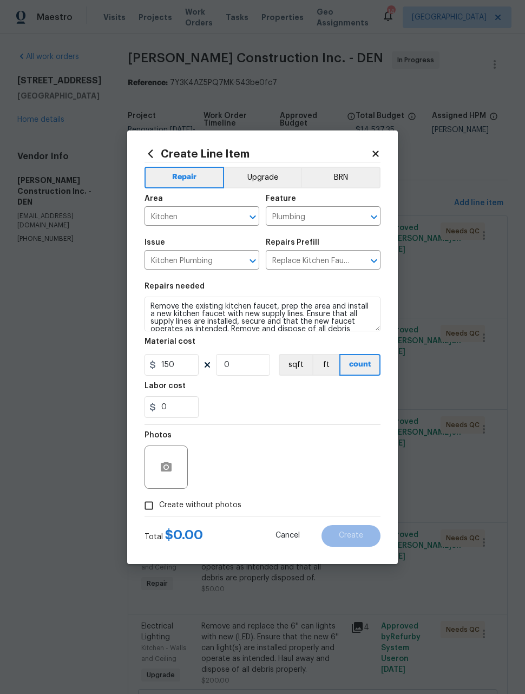
type input "0"
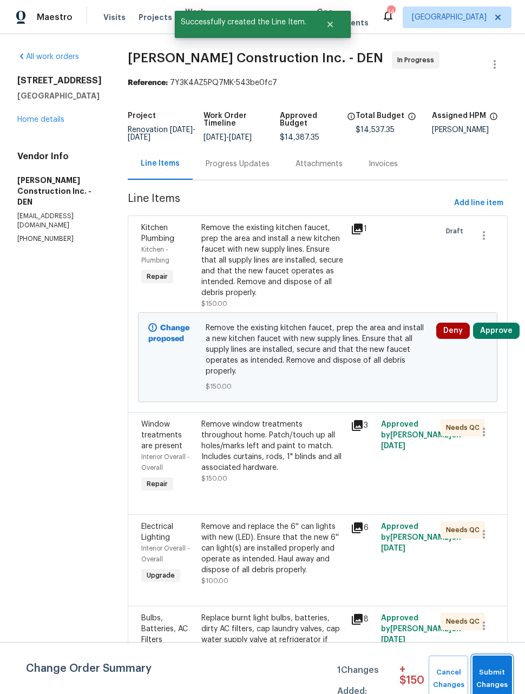
click at [505, 674] on span "Submit Changes" at bounding box center [492, 679] width 29 height 25
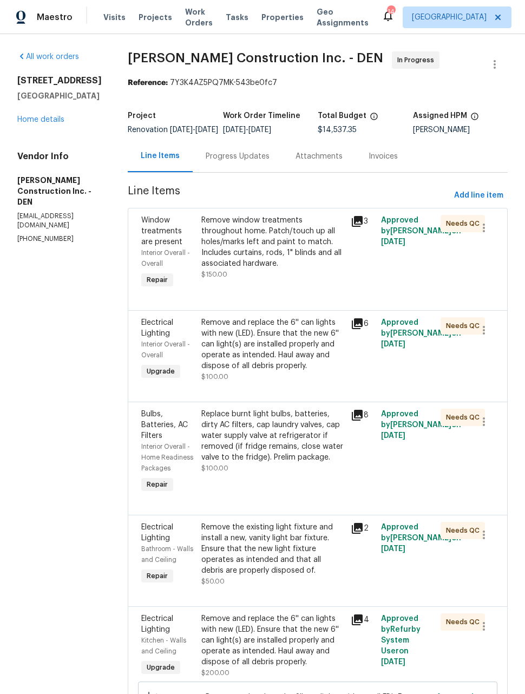
click at [33, 123] on link "Home details" at bounding box center [40, 120] width 47 height 8
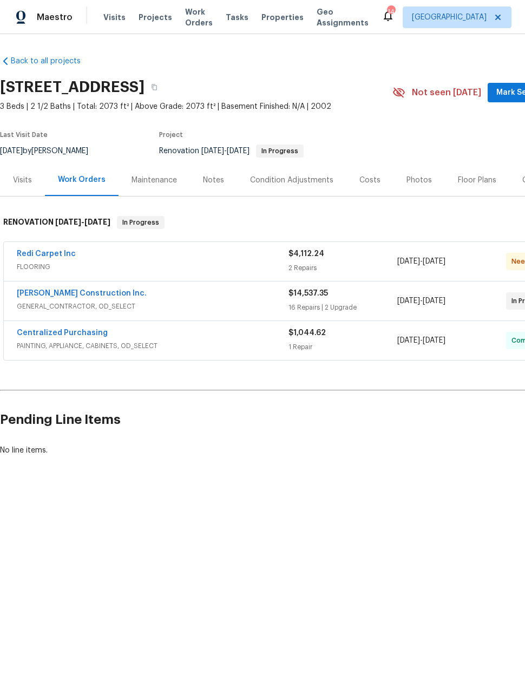
click at [49, 16] on span "Maestro" at bounding box center [55, 17] width 36 height 11
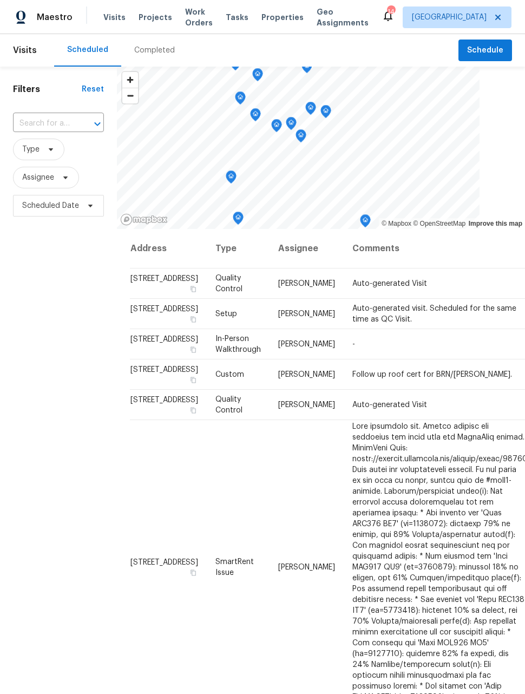
click at [185, 28] on span "Work Orders" at bounding box center [199, 17] width 28 height 22
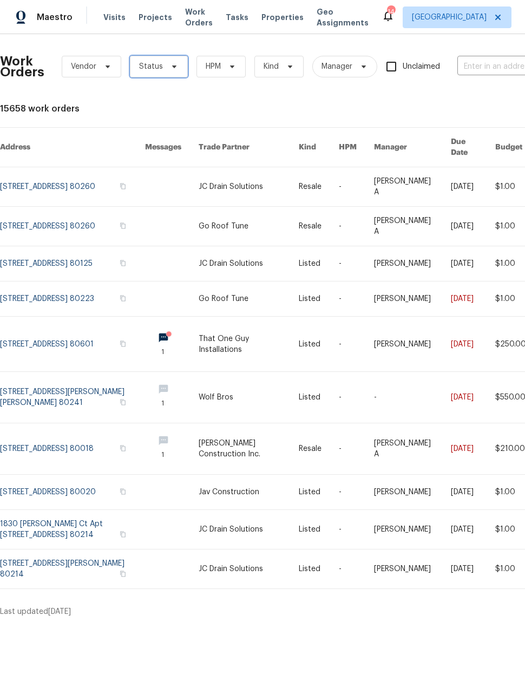
click at [169, 72] on span "Status" at bounding box center [159, 67] width 58 height 22
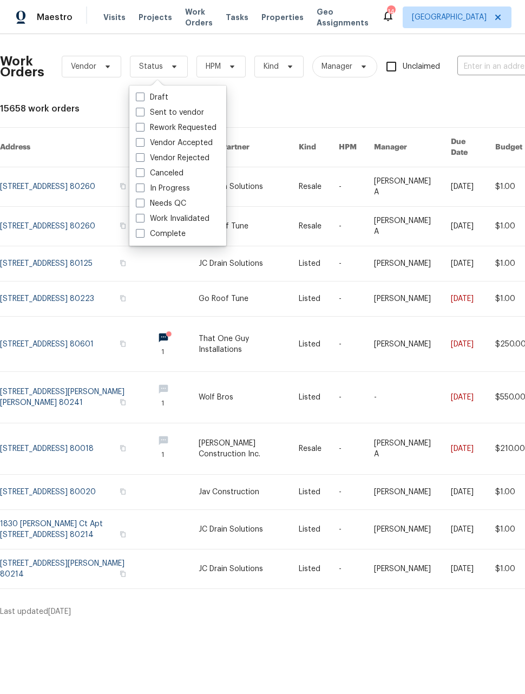
click at [141, 201] on span at bounding box center [140, 203] width 9 height 9
click at [141, 201] on input "Needs QC" at bounding box center [139, 201] width 7 height 7
checkbox input "true"
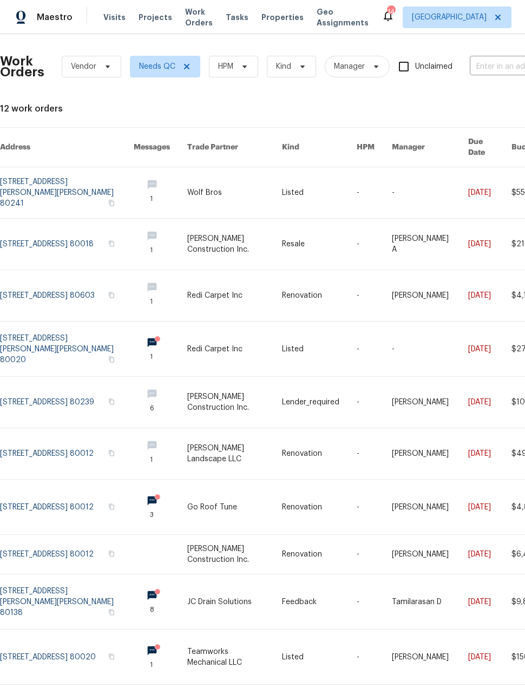
click at [322, 497] on link at bounding box center [319, 507] width 75 height 55
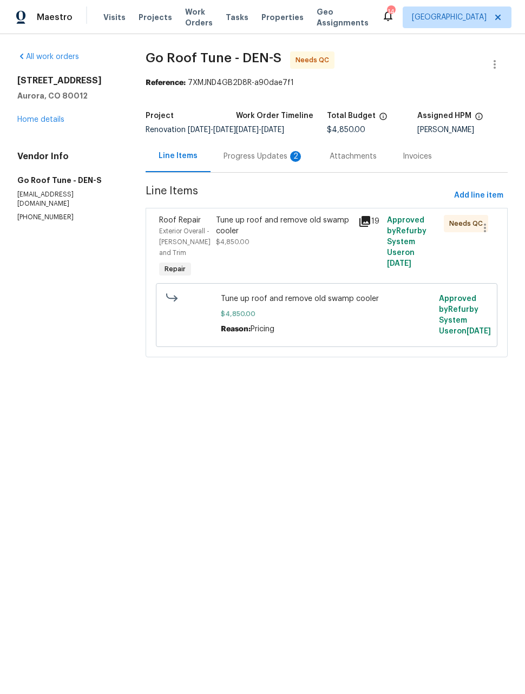
click at [270, 162] on div "Progress Updates 2" at bounding box center [264, 156] width 80 height 11
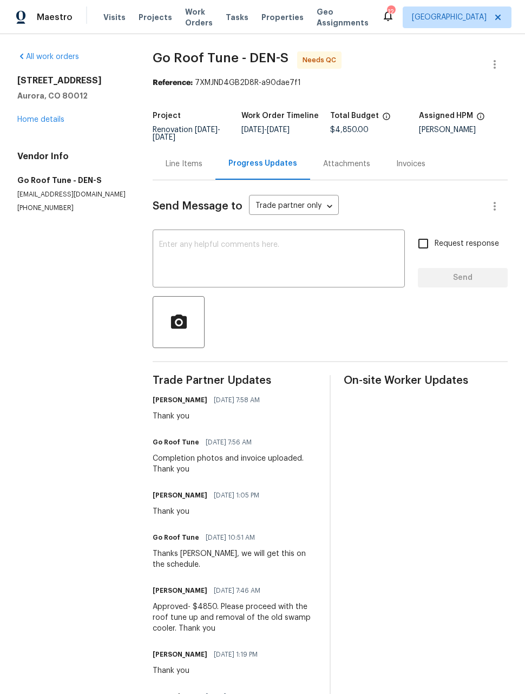
click at [21, 122] on link "Home details" at bounding box center [40, 120] width 47 height 8
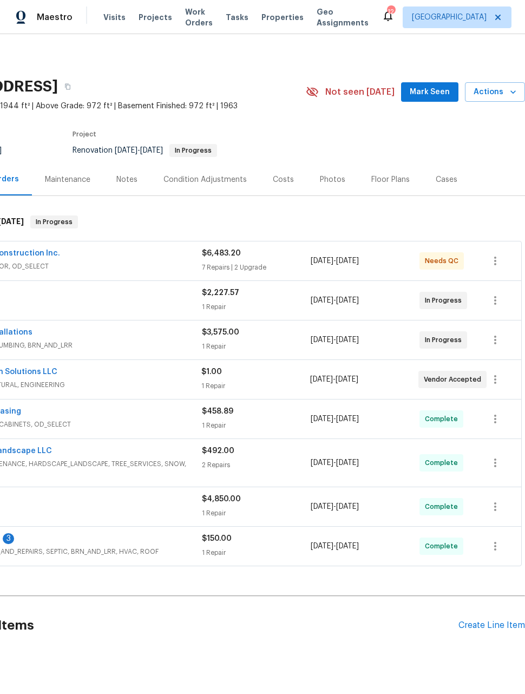
scroll to position [1, 87]
click at [501, 387] on button "button" at bounding box center [495, 380] width 26 height 26
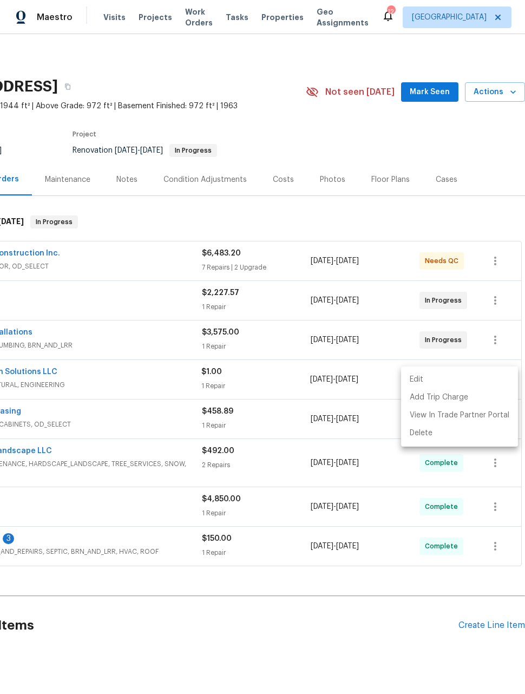
click at [84, 415] on div at bounding box center [262, 347] width 525 height 694
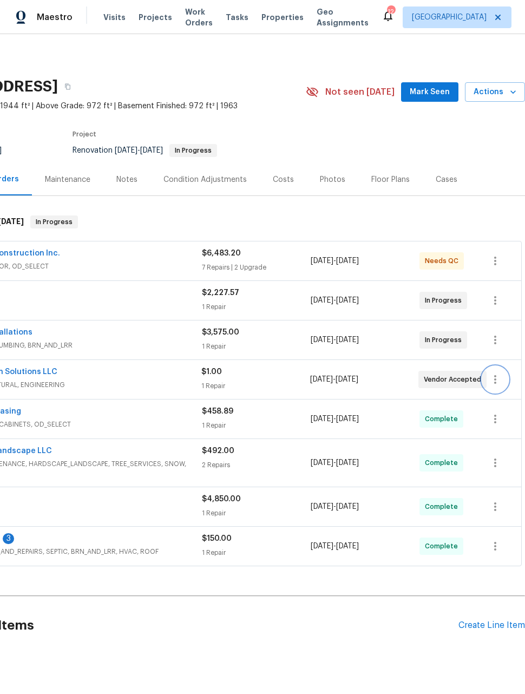
click at [503, 387] on button "button" at bounding box center [495, 380] width 26 height 26
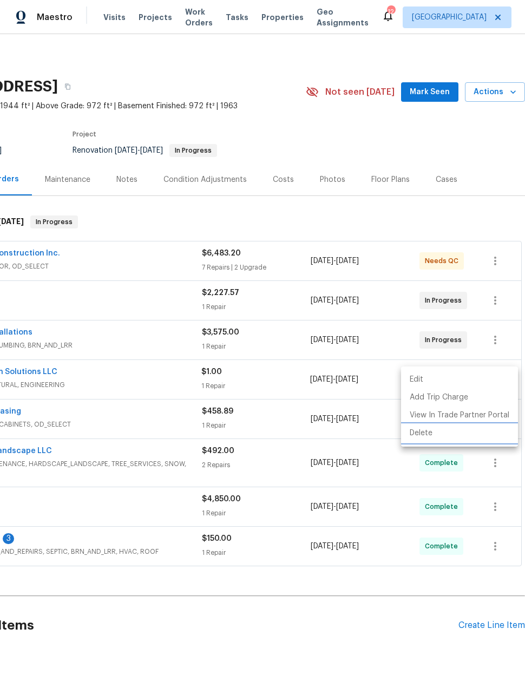
click at [427, 435] on li "Delete" at bounding box center [459, 434] width 117 height 18
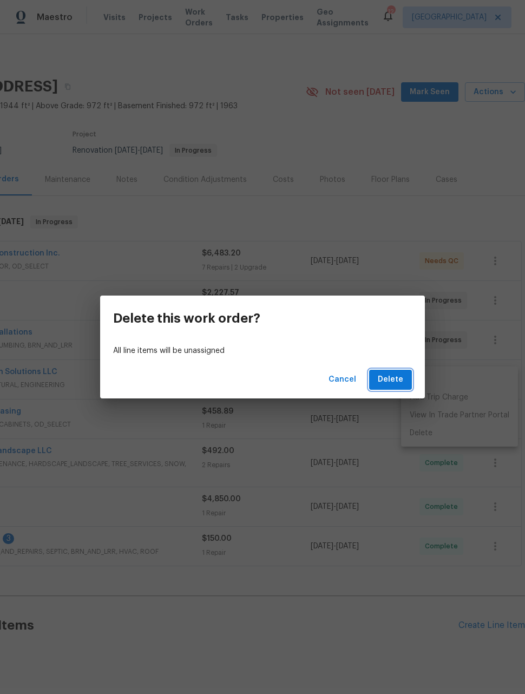
click at [402, 377] on span "Delete" at bounding box center [390, 380] width 25 height 14
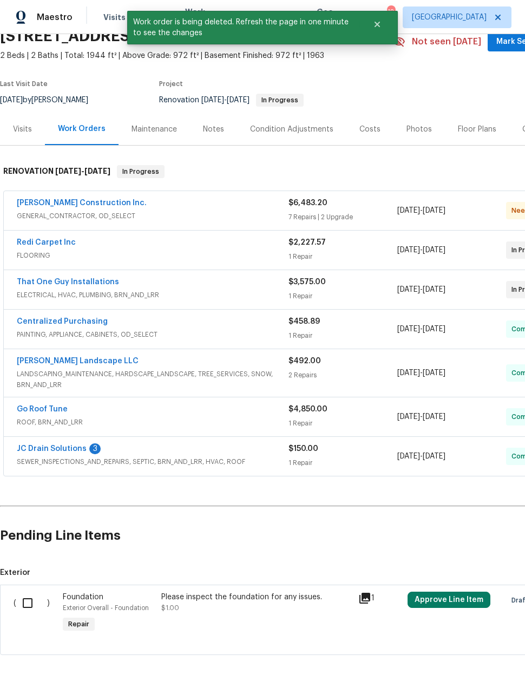
scroll to position [50, 0]
click at [32, 607] on input "checkbox" at bounding box center [31, 603] width 31 height 23
checkbox input "true"
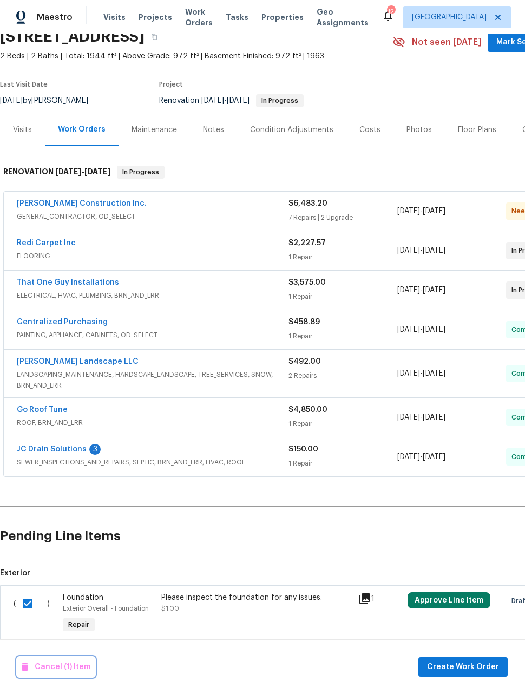
click at [57, 664] on span "Cancel (1) Item" at bounding box center [56, 668] width 69 height 14
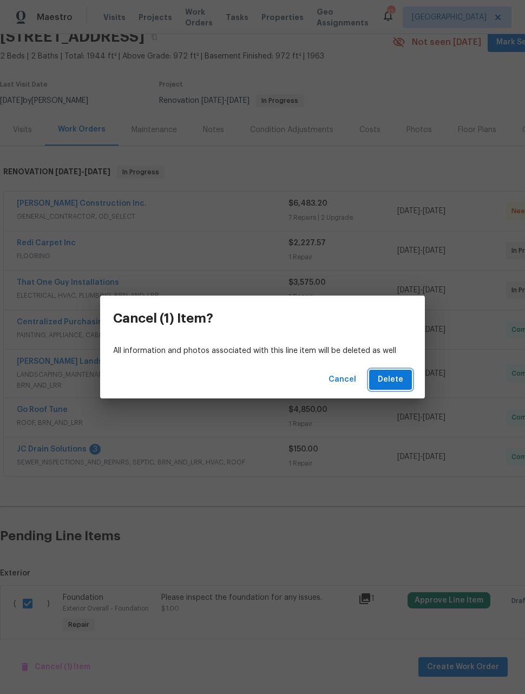
click at [407, 371] on button "Delete" at bounding box center [390, 380] width 43 height 20
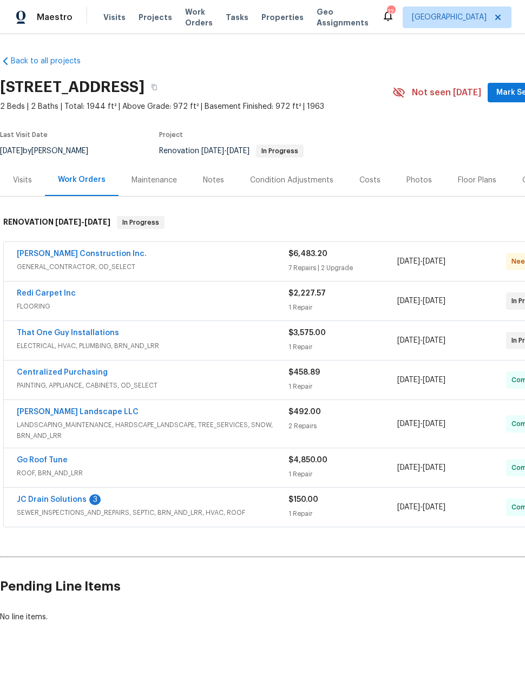
scroll to position [0, 0]
click at [35, 297] on link "Redi Carpet Inc" at bounding box center [46, 294] width 59 height 8
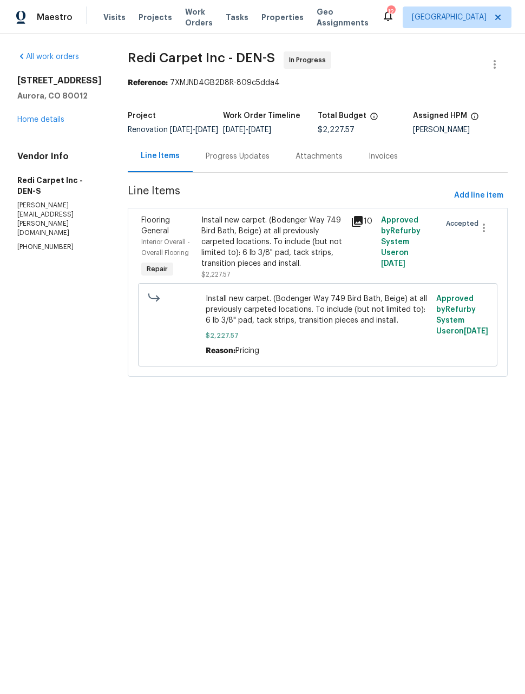
click at [268, 162] on div "Progress Updates" at bounding box center [238, 156] width 64 height 11
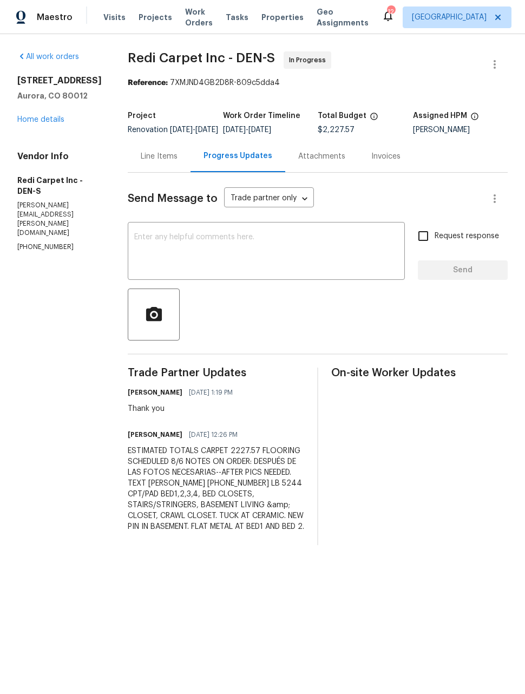
click at [178, 159] on div "Line Items" at bounding box center [159, 156] width 37 height 11
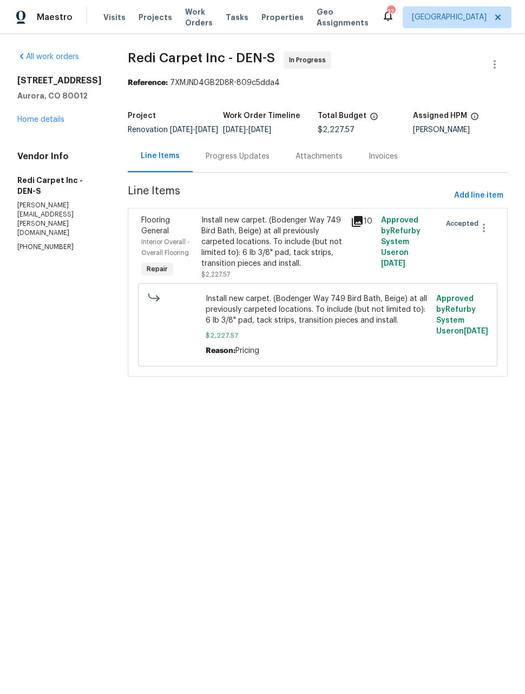
click at [298, 257] on div "Install new carpet. (Bodenger Way 749 Bird Bath, Beige) at all previously carpe…" at bounding box center [273, 242] width 144 height 54
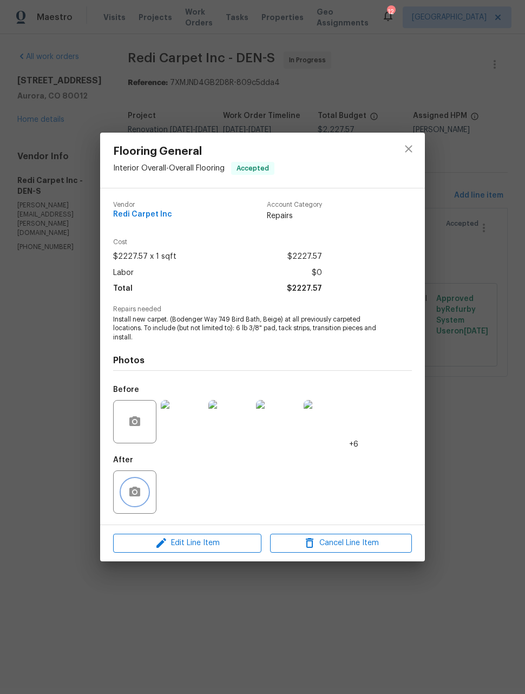
click at [130, 491] on icon "button" at bounding box center [134, 492] width 11 height 10
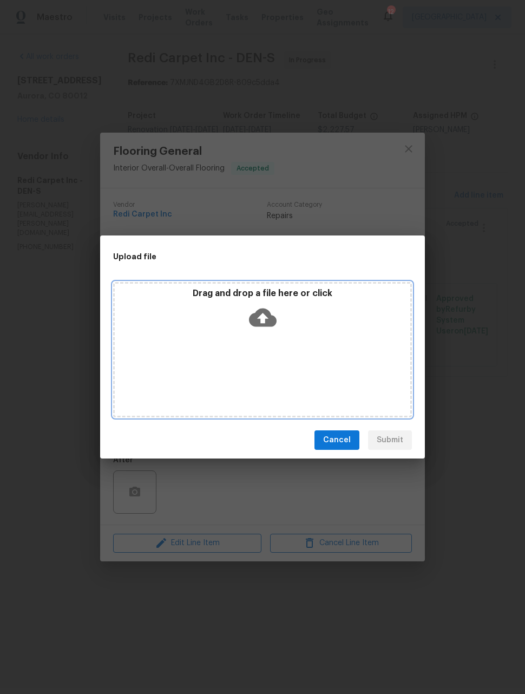
click at [396, 371] on div "Drag and drop a file here or click" at bounding box center [262, 349] width 299 height 135
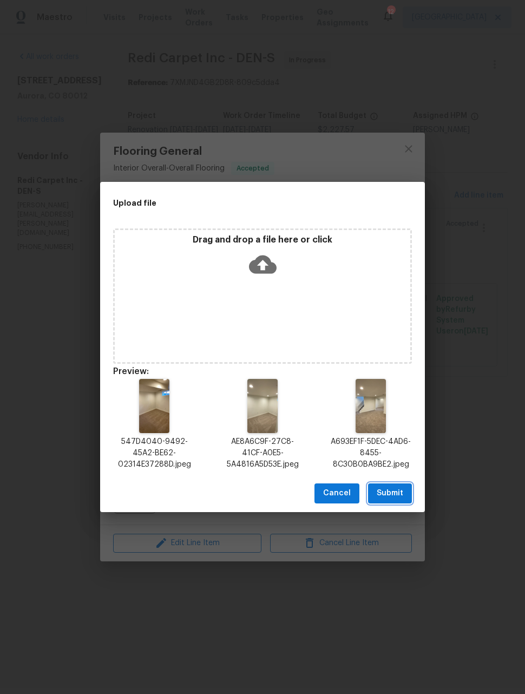
click at [397, 493] on span "Submit" at bounding box center [390, 494] width 27 height 14
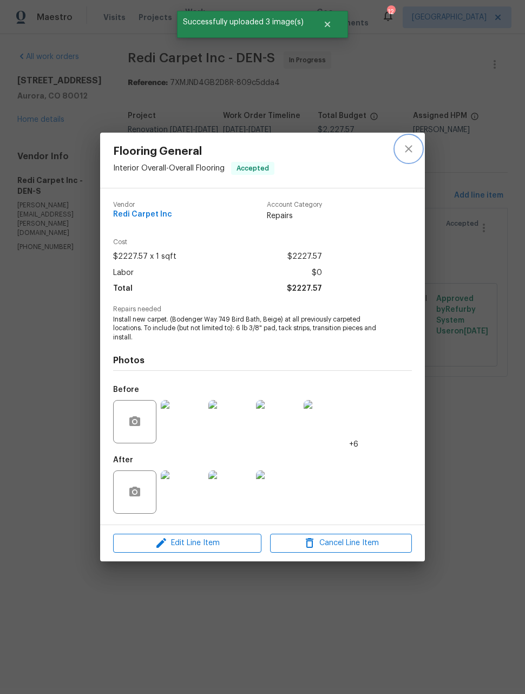
click at [411, 156] on button "close" at bounding box center [409, 149] width 26 height 26
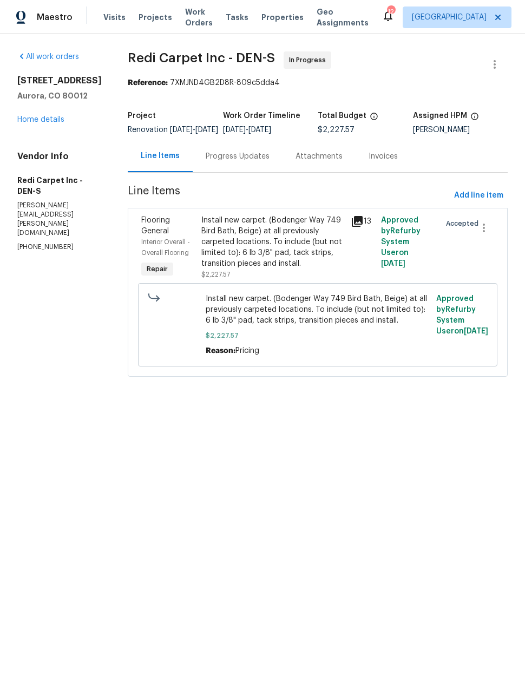
click at [31, 122] on link "Home details" at bounding box center [40, 120] width 47 height 8
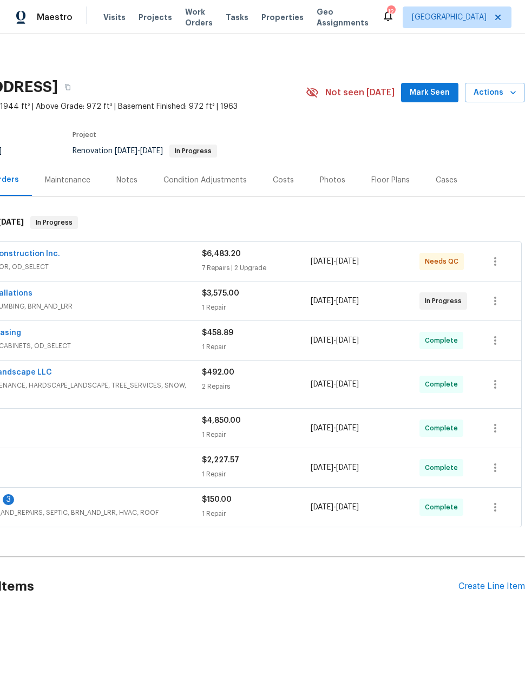
scroll to position [0, 87]
click at [504, 266] on button "button" at bounding box center [495, 262] width 26 height 26
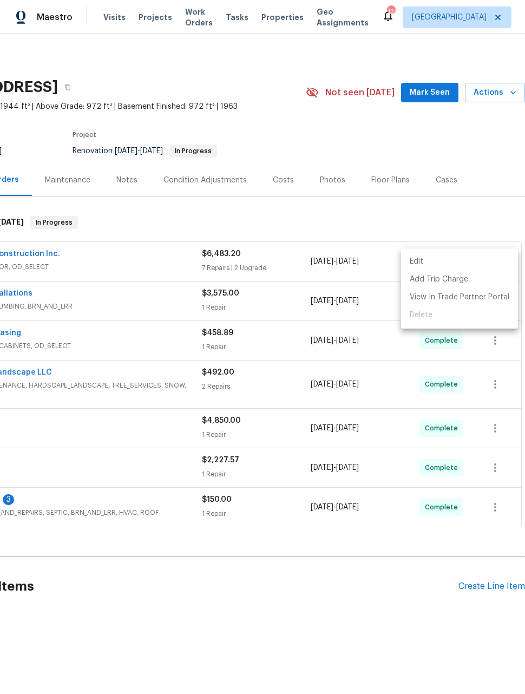
click at [28, 260] on div at bounding box center [262, 347] width 525 height 694
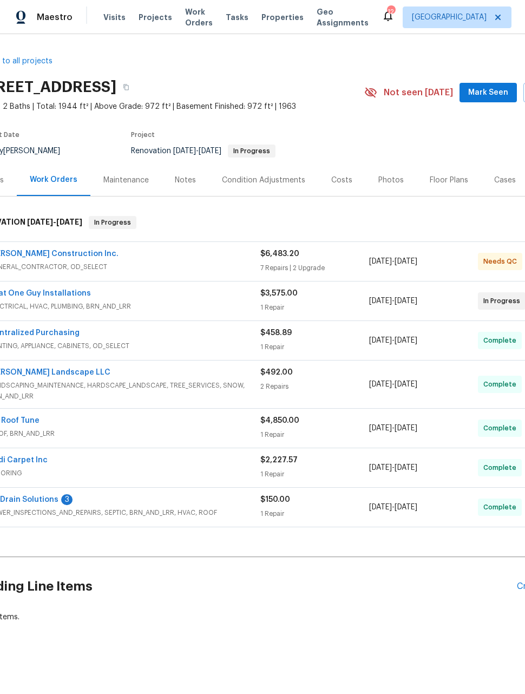
scroll to position [0, 25]
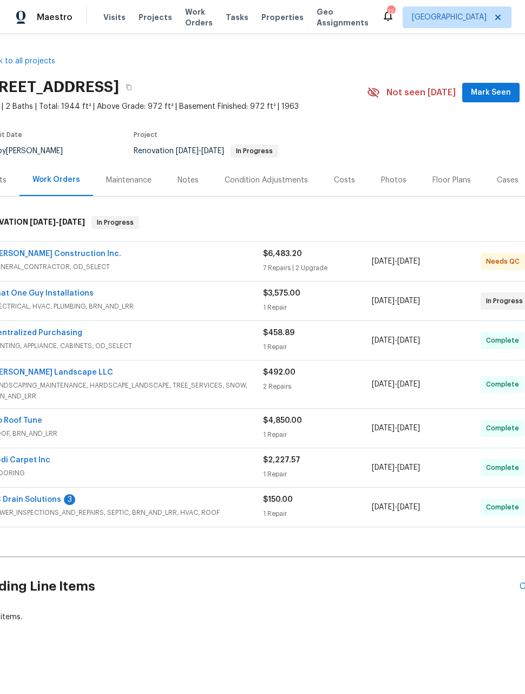
click at [34, 257] on link "[PERSON_NAME] Construction Inc." at bounding box center [56, 254] width 130 height 8
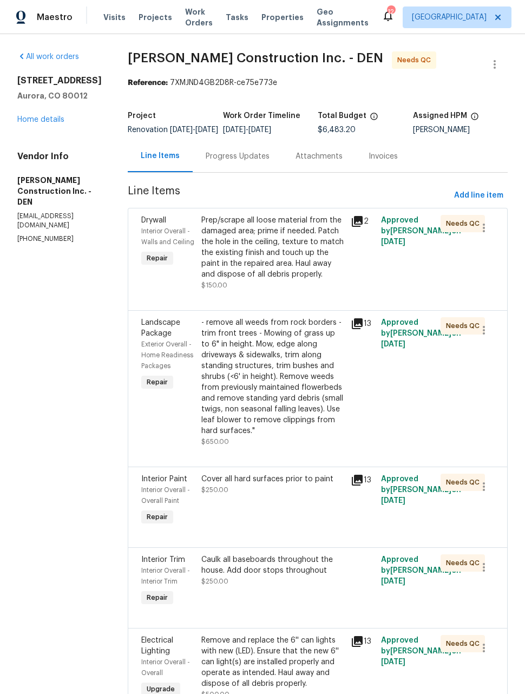
click at [304, 266] on div "Prep/scrape all loose material from the damaged area; prime if needed. Patch th…" at bounding box center [273, 247] width 144 height 65
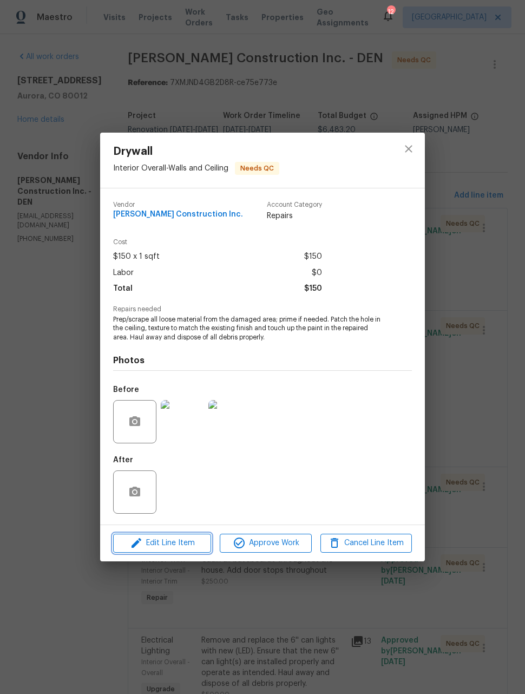
click at [171, 545] on span "Edit Line Item" at bounding box center [162, 544] width 92 height 14
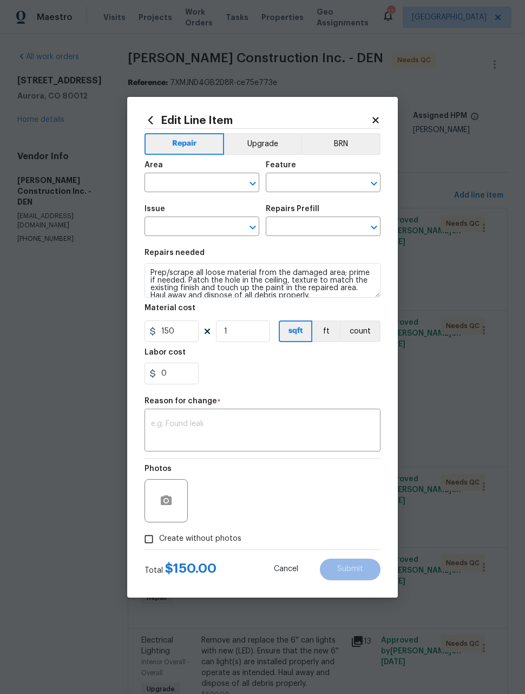
type input "Interior Overall"
type input "Walls and Ceiling"
type input "Drywall"
type input "Patch Hole In Ceiling $25.00"
click at [191, 335] on input "150" at bounding box center [172, 332] width 54 height 22
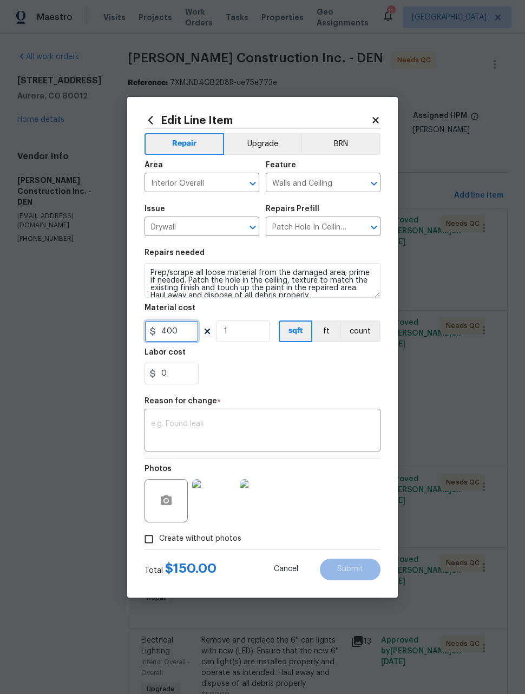
type input "400"
click at [351, 423] on textarea at bounding box center [262, 431] width 223 height 23
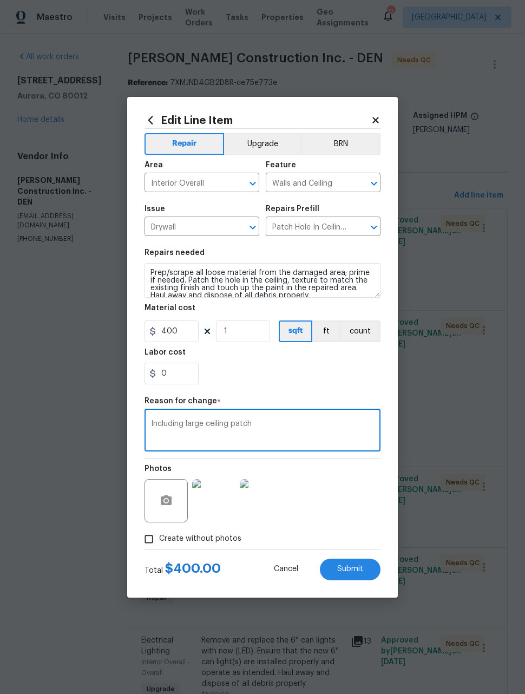
type textarea "Including large ceiling patch"
click at [347, 377] on div "0" at bounding box center [263, 374] width 236 height 22
click at [362, 567] on span "Submit" at bounding box center [350, 569] width 26 height 8
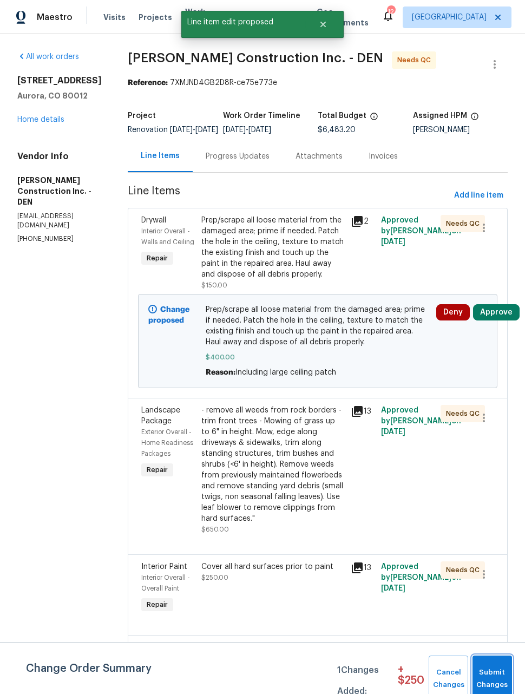
click at [505, 669] on span "Submit Changes" at bounding box center [492, 679] width 29 height 25
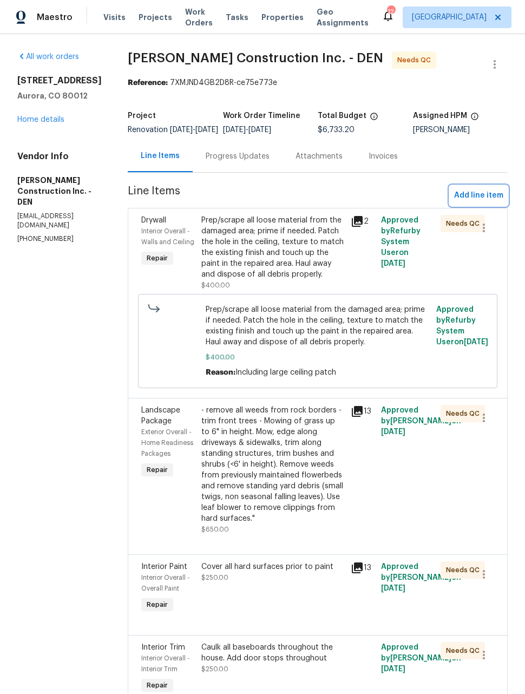
click at [493, 203] on span "Add line item" at bounding box center [478, 196] width 49 height 14
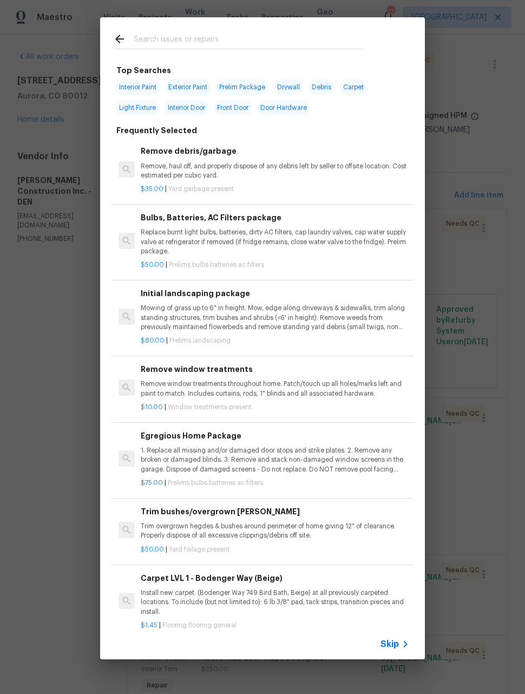
click at [275, 165] on p "Remove, haul off, and properly dispose of any debris left by seller to offsite …" at bounding box center [275, 171] width 269 height 18
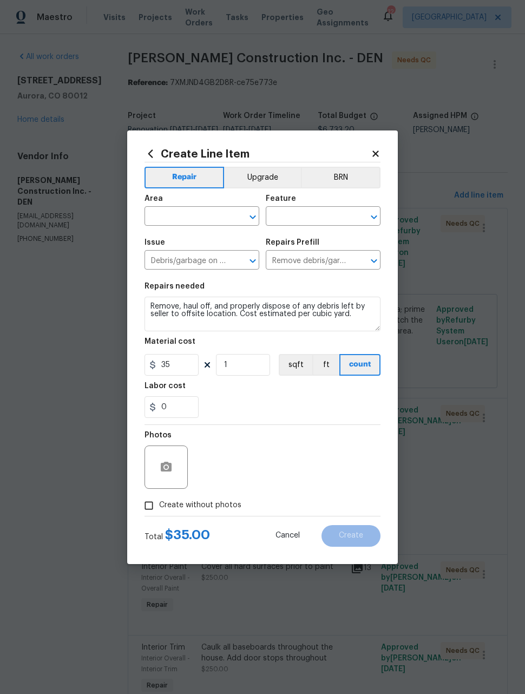
click at [224, 215] on input "text" at bounding box center [187, 217] width 84 height 17
click at [218, 257] on li "Exterior Overall" at bounding box center [202, 259] width 115 height 18
type input "Exterior Overall"
click at [314, 220] on input "text" at bounding box center [308, 217] width 84 height 17
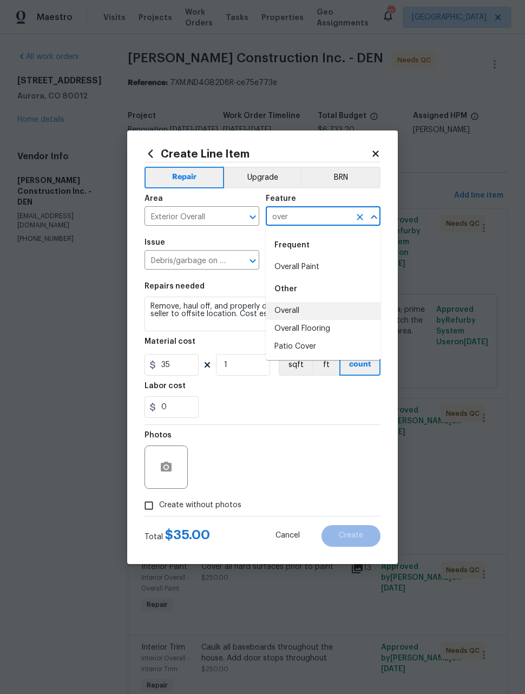
click at [301, 310] on li "Overall" at bounding box center [323, 311] width 115 height 18
type input "Overall"
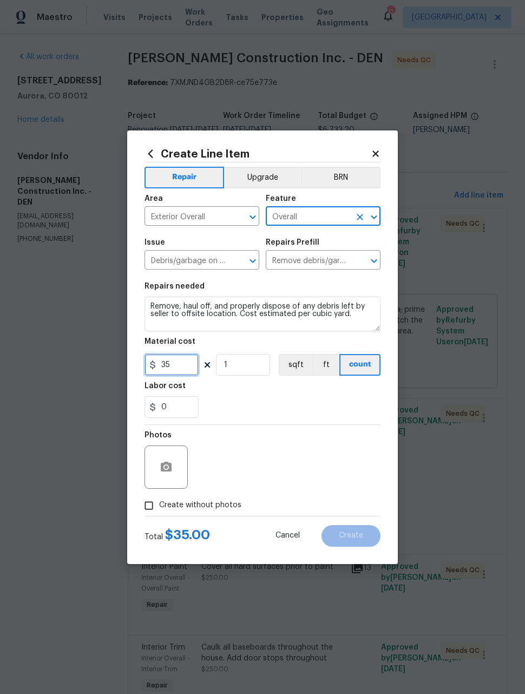
click at [191, 369] on input "35" at bounding box center [172, 365] width 54 height 22
type input "750"
click at [178, 465] on button "button" at bounding box center [166, 467] width 26 height 26
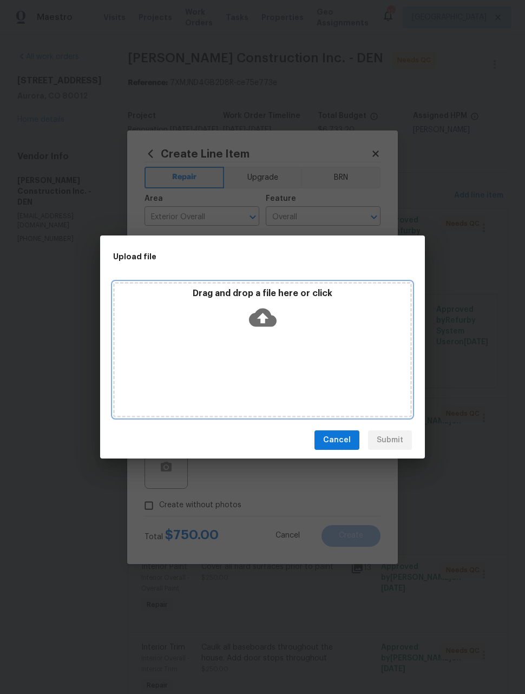
click at [375, 358] on div "Drag and drop a file here or click" at bounding box center [262, 349] width 299 height 135
